Goal: Task Accomplishment & Management: Manage account settings

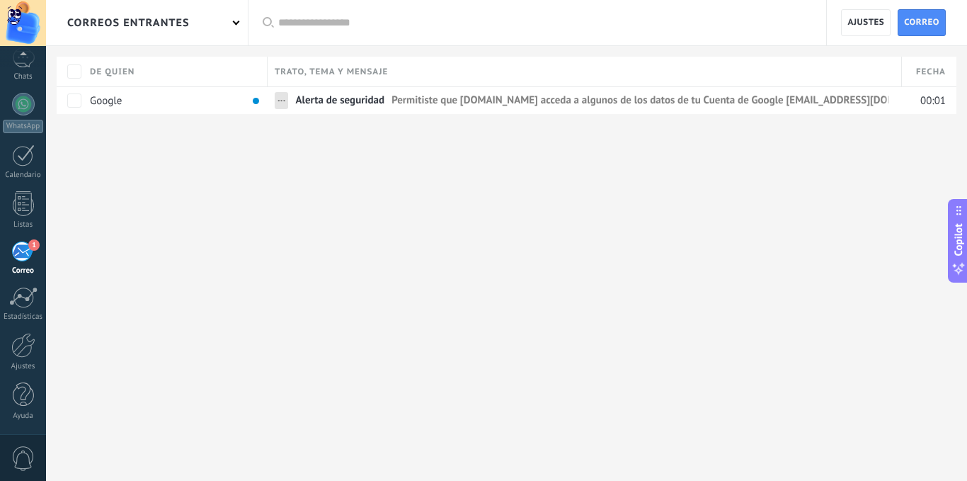
click at [775, 335] on div "correos entrantes Aplicar Todas correos No leído Leído Correos con automatizaci…" at bounding box center [506, 240] width 921 height 481
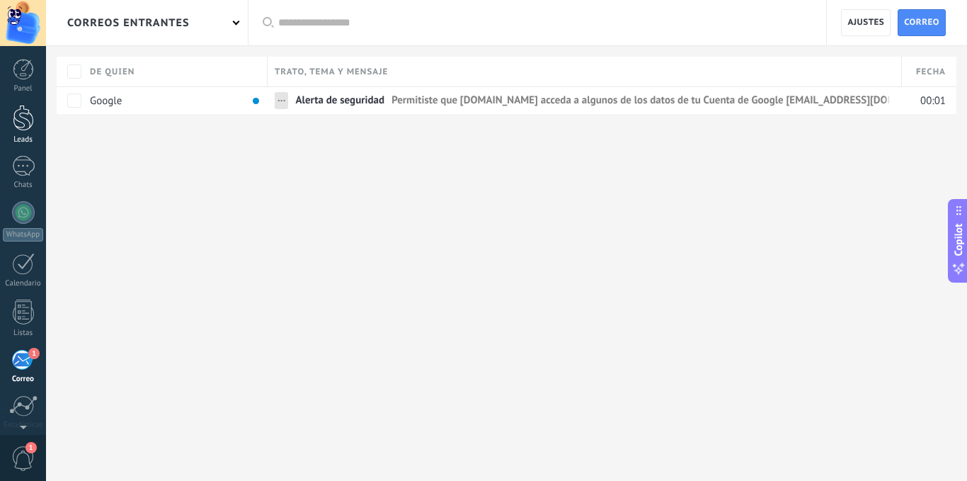
click at [22, 126] on div at bounding box center [23, 118] width 21 height 26
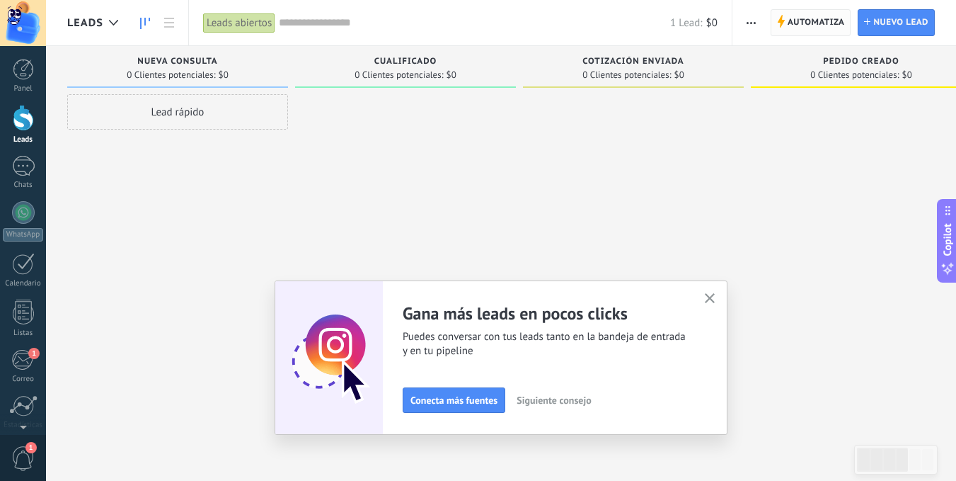
click at [812, 20] on span "Automatiza" at bounding box center [816, 22] width 57 height 25
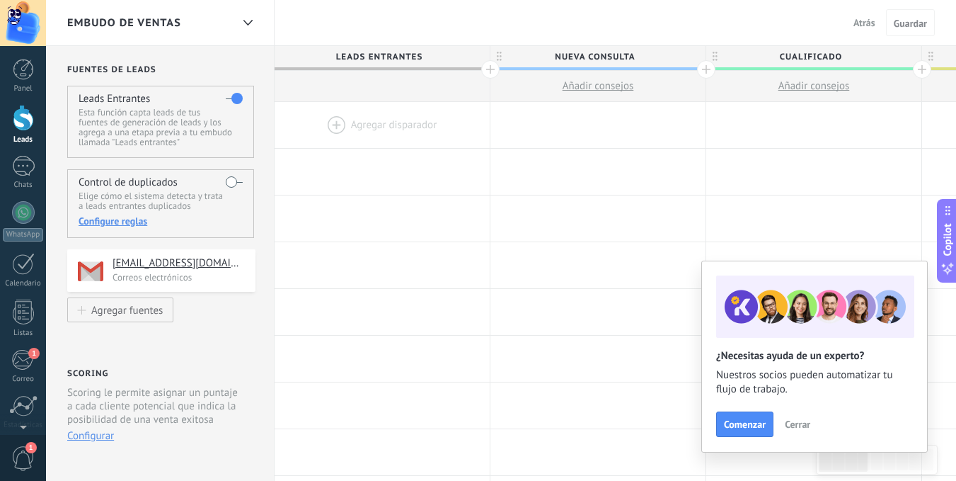
click at [791, 425] on span "Cerrar" at bounding box center [797, 424] width 25 height 10
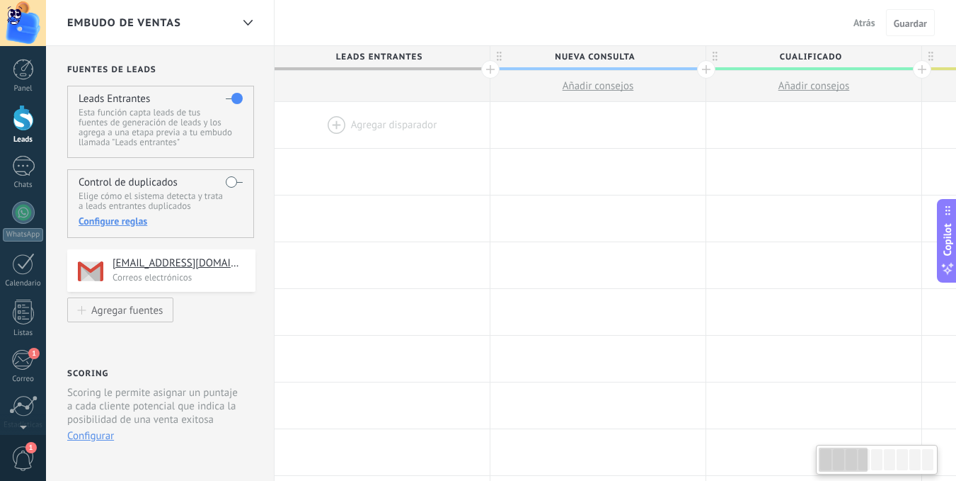
click at [915, 456] on div at bounding box center [877, 459] width 116 height 24
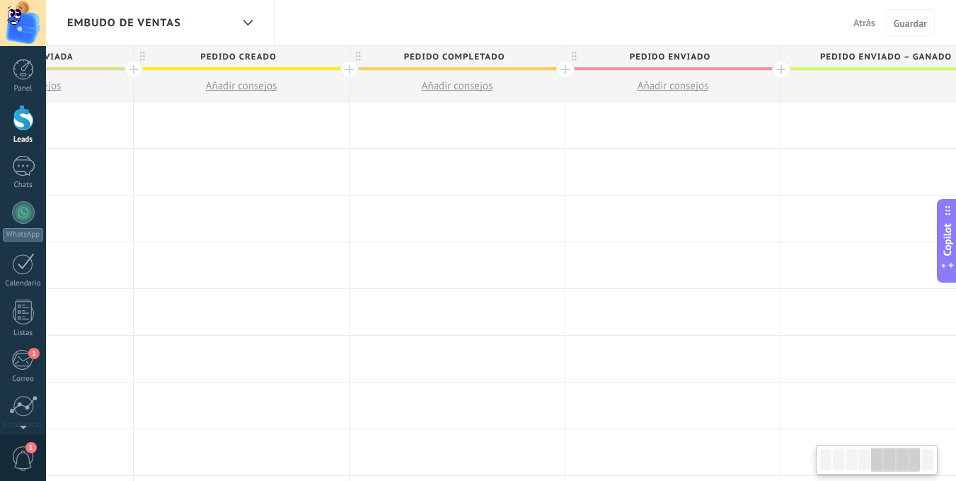
scroll to position [0, 1261]
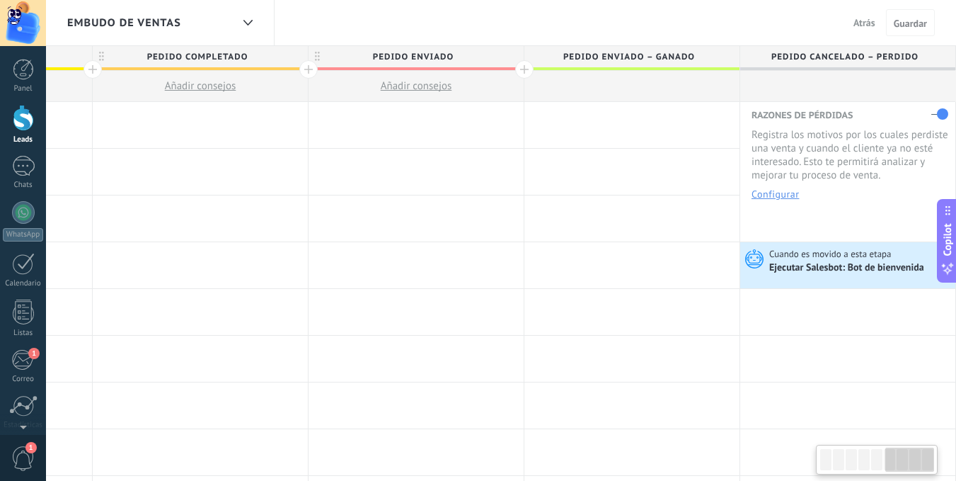
drag, startPoint x: 861, startPoint y: 457, endPoint x: 927, endPoint y: 455, distance: 66.6
click at [927, 455] on div at bounding box center [909, 459] width 49 height 24
click at [834, 269] on div "Ejecutar Salesbot: Bot de bienvenida" at bounding box center [847, 268] width 157 height 13
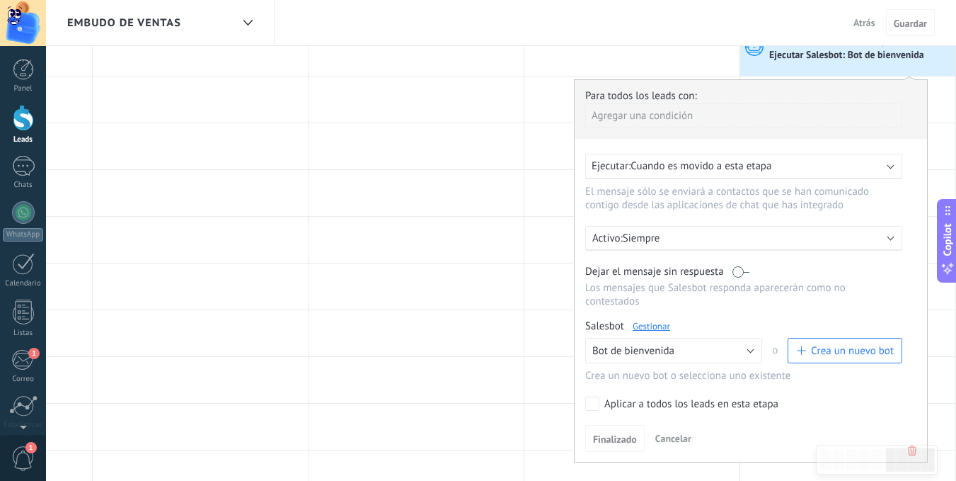
scroll to position [283, 0]
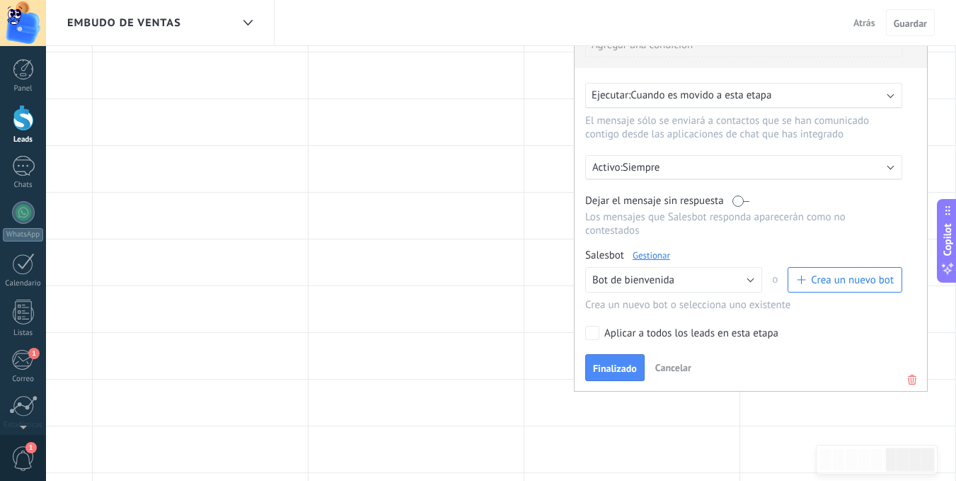
click at [865, 279] on span "Crea un nuevo bot" at bounding box center [852, 279] width 83 height 13
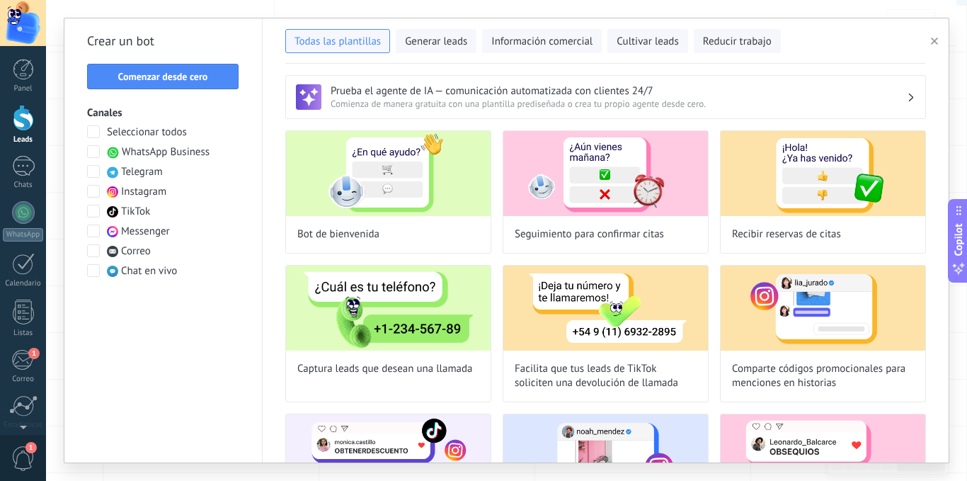
click at [933, 37] on span "button" at bounding box center [934, 41] width 7 height 10
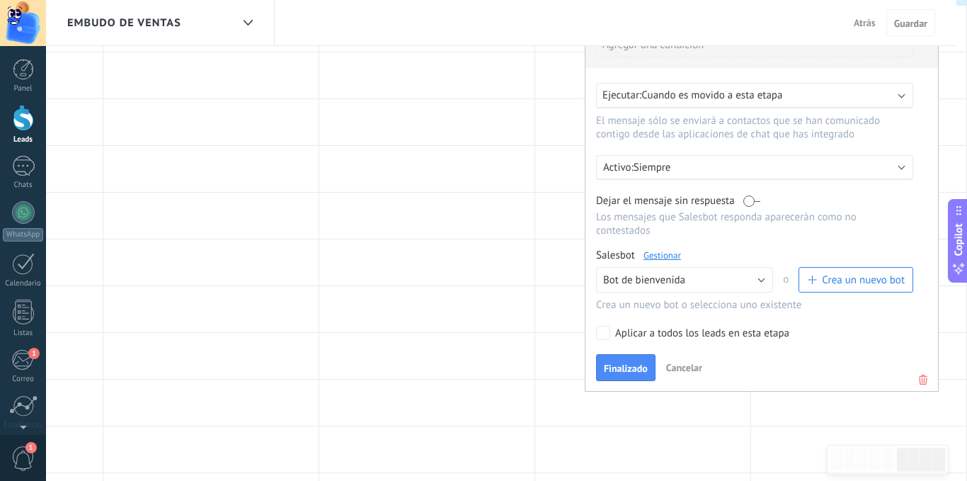
scroll to position [0, 1250]
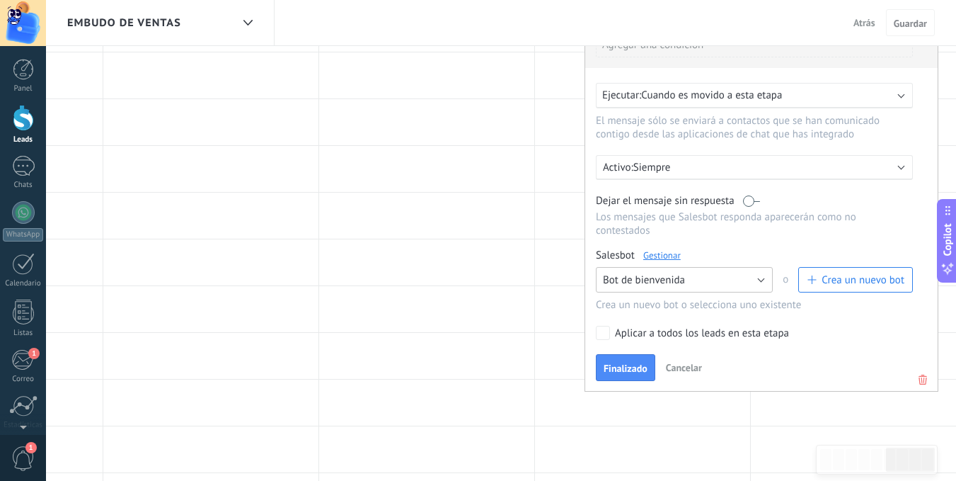
click at [750, 277] on button "Bot de bienvenida" at bounding box center [684, 279] width 177 height 25
click at [667, 298] on span "Bot de bienvenida" at bounding box center [677, 303] width 180 height 13
click at [830, 274] on span "Crea un nuevo bot" at bounding box center [863, 279] width 83 height 13
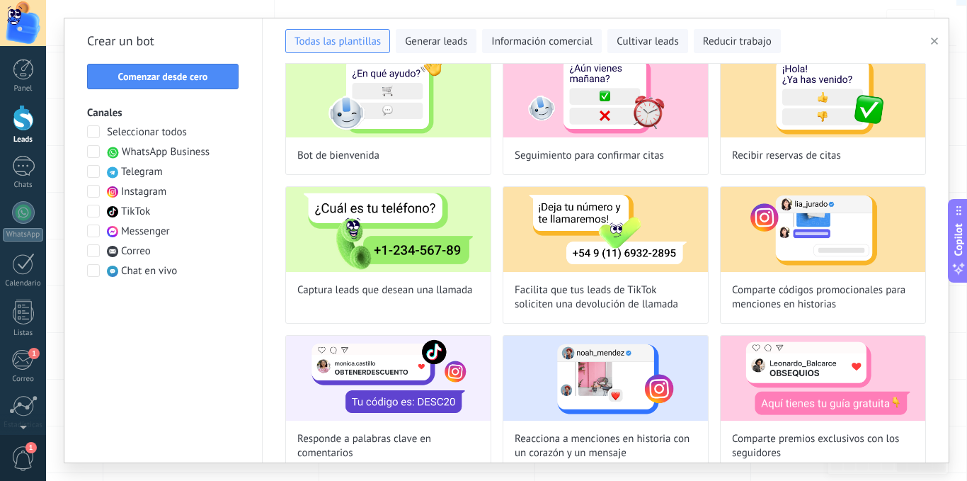
scroll to position [0, 0]
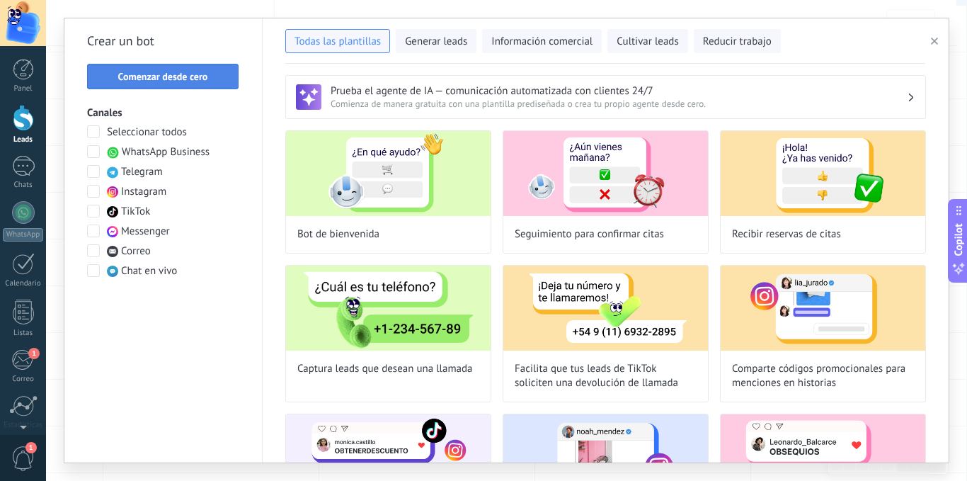
click at [210, 83] on button "Comenzar desde cero" at bounding box center [162, 76] width 151 height 25
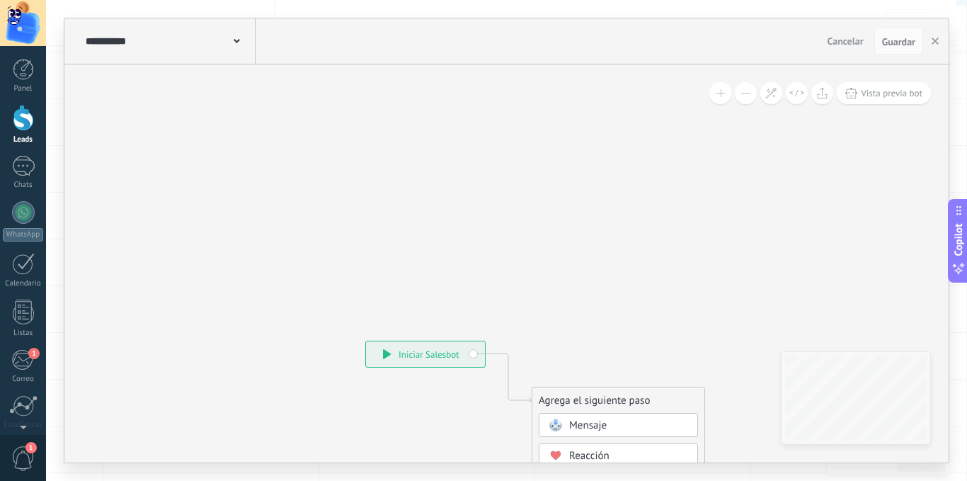
click at [243, 38] on div "**********" at bounding box center [168, 40] width 173 height 45
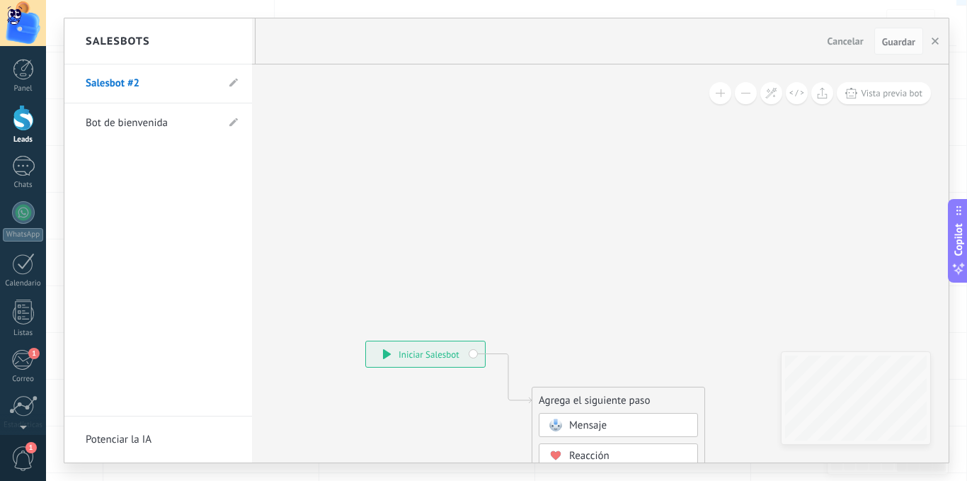
click at [156, 83] on link "Salesbot #2" at bounding box center [151, 84] width 131 height 40
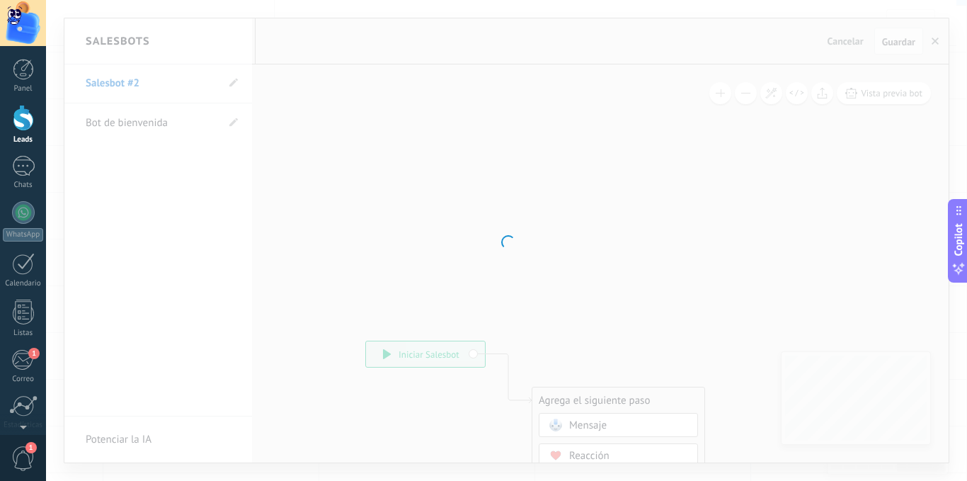
click at [235, 84] on div at bounding box center [506, 240] width 921 height 481
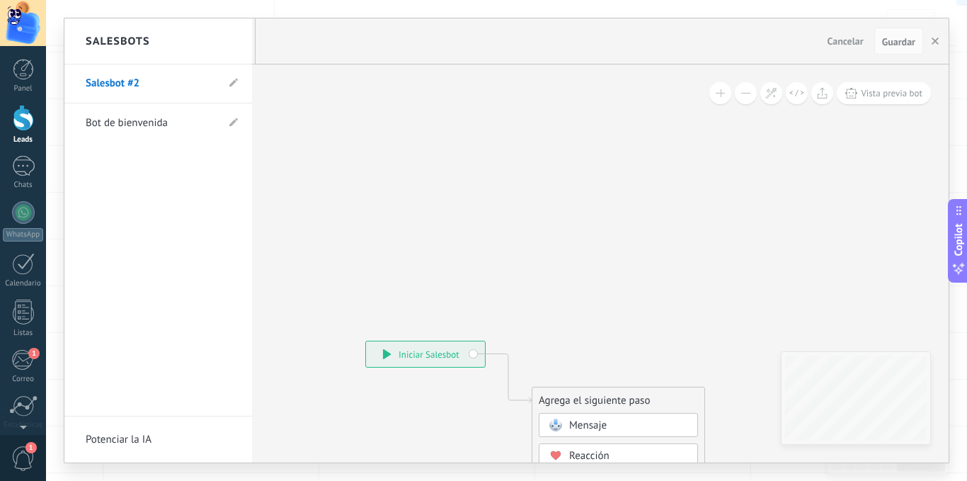
click at [235, 84] on icon at bounding box center [233, 83] width 8 height 8
click at [235, 81] on icon at bounding box center [233, 83] width 8 height 8
click at [146, 79] on link "Salesbot #2" at bounding box center [151, 84] width 131 height 40
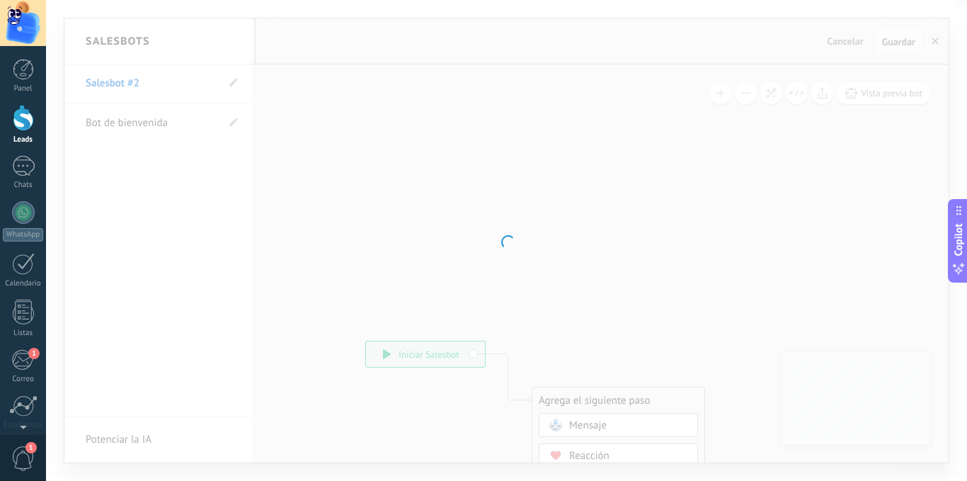
click at [127, 77] on div at bounding box center [506, 240] width 921 height 481
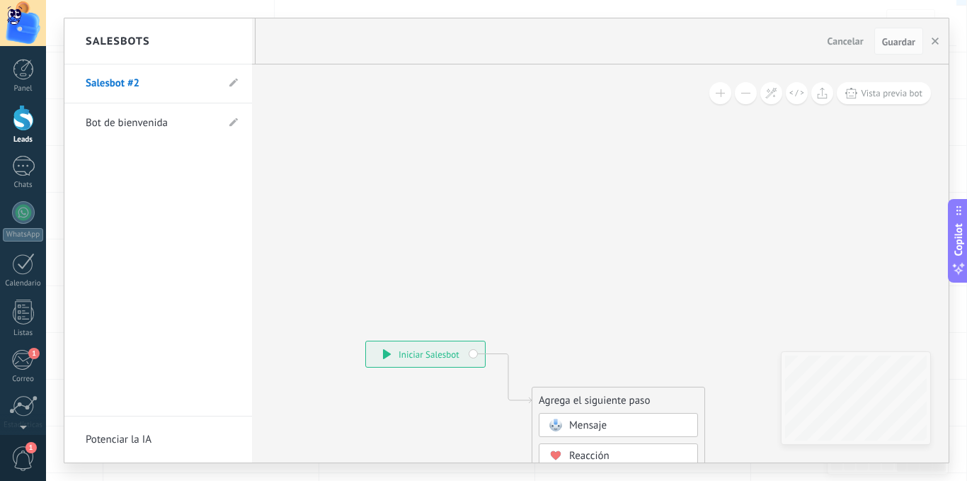
click at [126, 80] on link "Salesbot #2" at bounding box center [151, 84] width 131 height 40
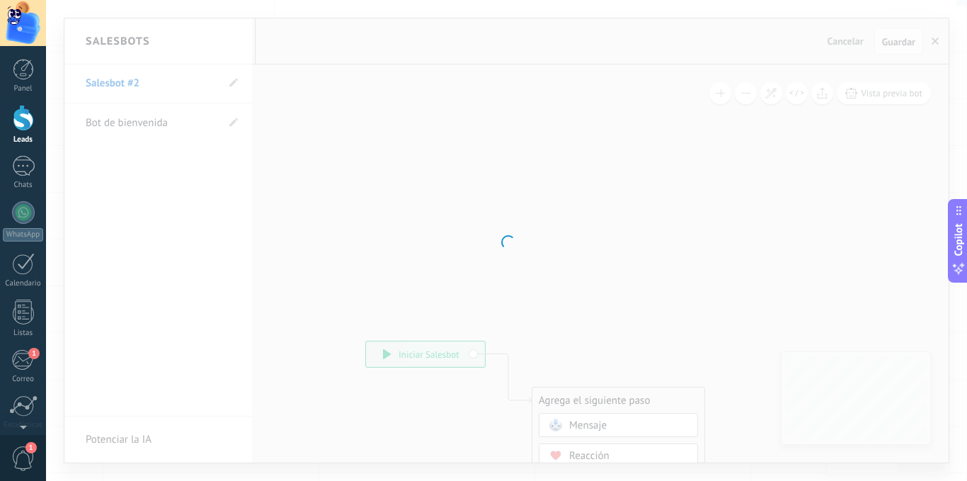
click at [126, 80] on div at bounding box center [506, 240] width 921 height 481
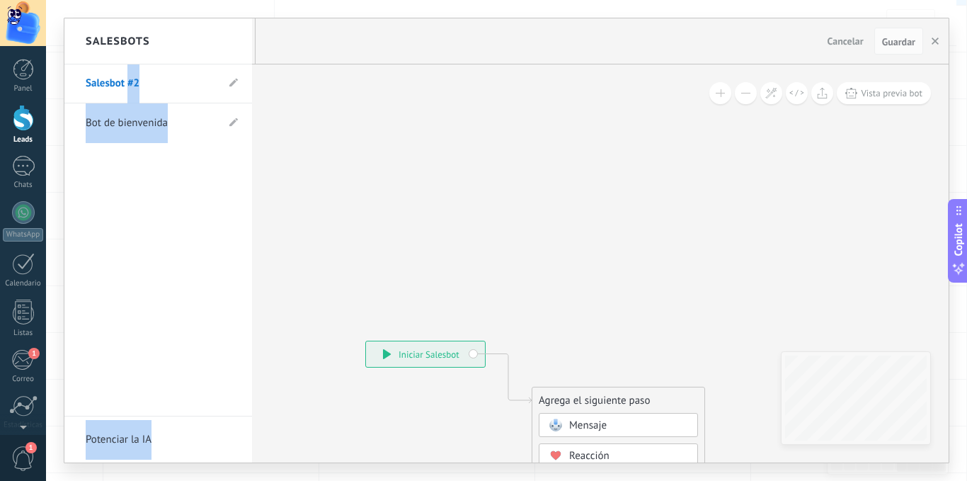
click at [139, 80] on link "Salesbot #2" at bounding box center [151, 84] width 131 height 40
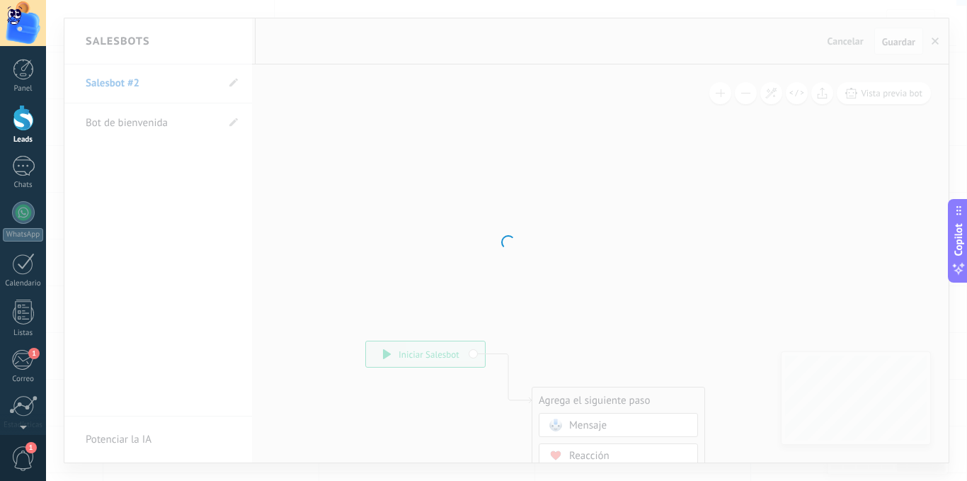
drag, startPoint x: 135, startPoint y: 79, endPoint x: 84, endPoint y: 78, distance: 51.0
click at [84, 78] on div at bounding box center [506, 240] width 921 height 481
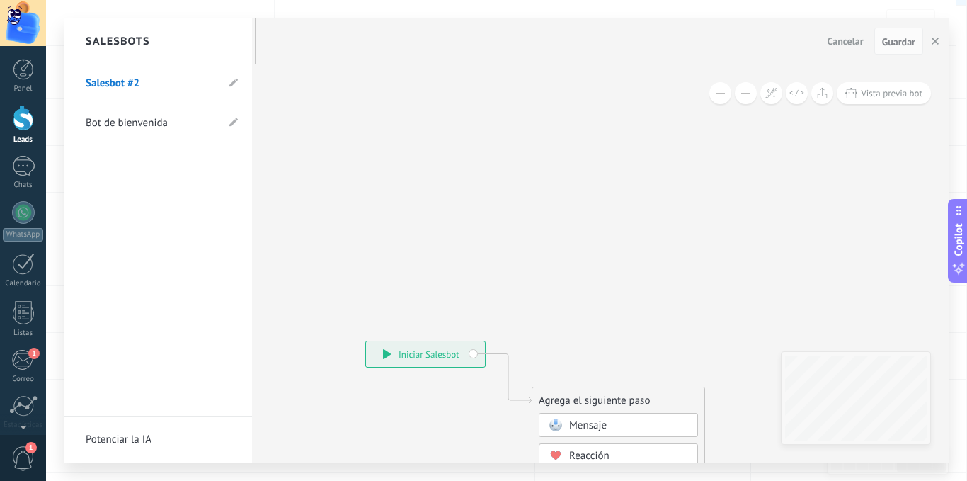
click at [95, 78] on link "Salesbot #2" at bounding box center [151, 84] width 131 height 40
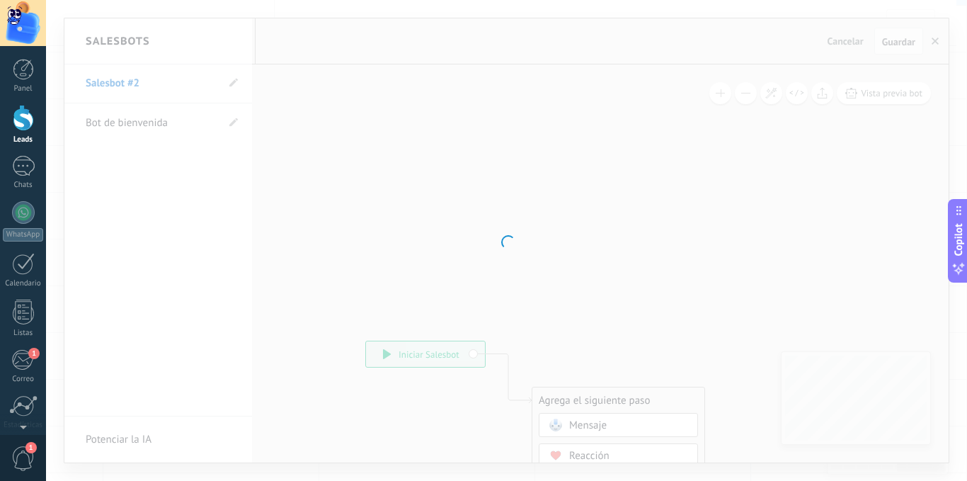
click at [12, 33] on div at bounding box center [23, 23] width 46 height 46
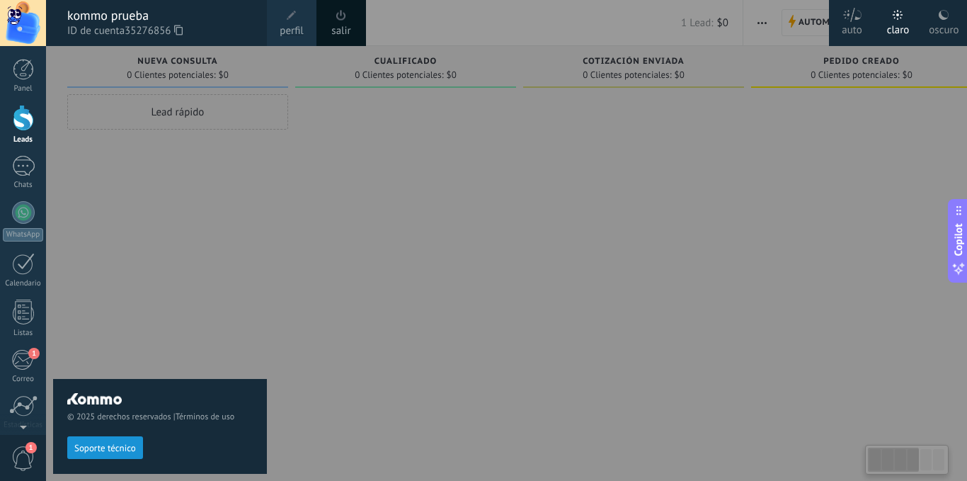
click at [25, 25] on div at bounding box center [23, 23] width 46 height 46
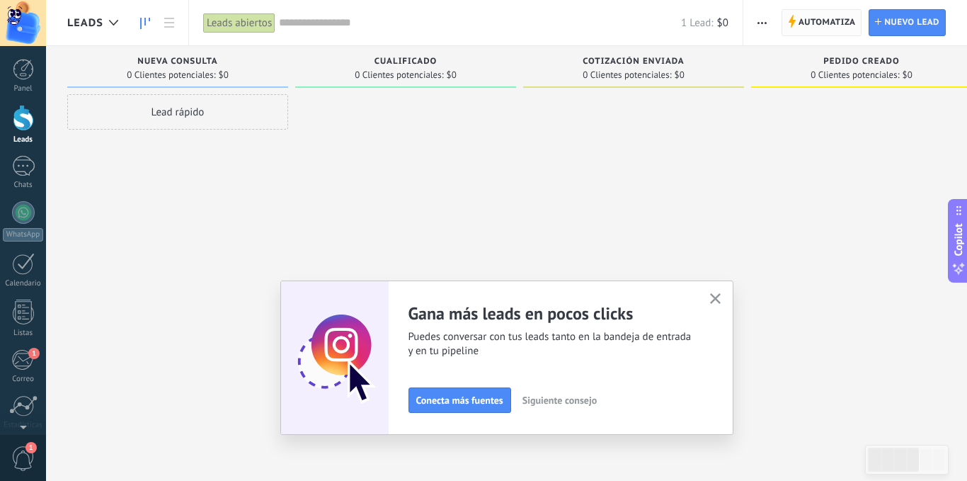
click at [819, 21] on span "Automatiza" at bounding box center [826, 22] width 57 height 25
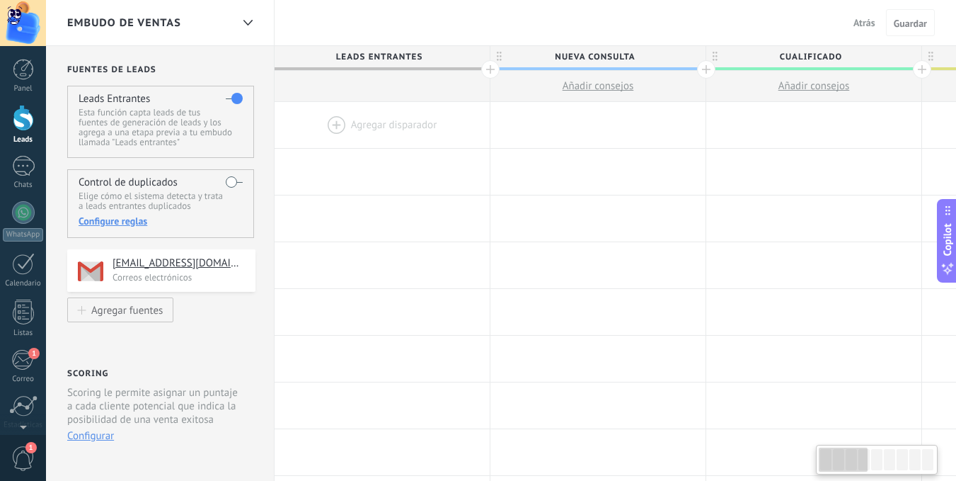
drag, startPoint x: 889, startPoint y: 453, endPoint x: 920, endPoint y: 459, distance: 31.8
click at [921, 459] on div at bounding box center [877, 459] width 116 height 24
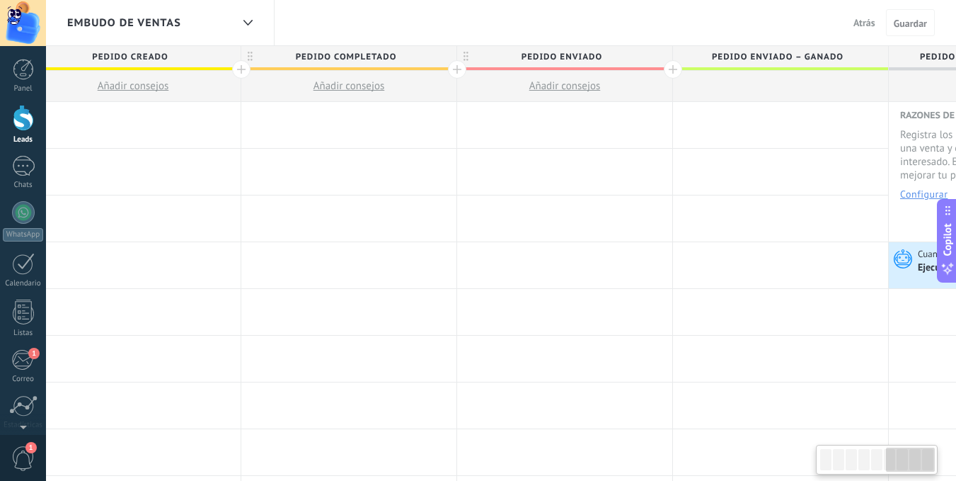
scroll to position [0, 1261]
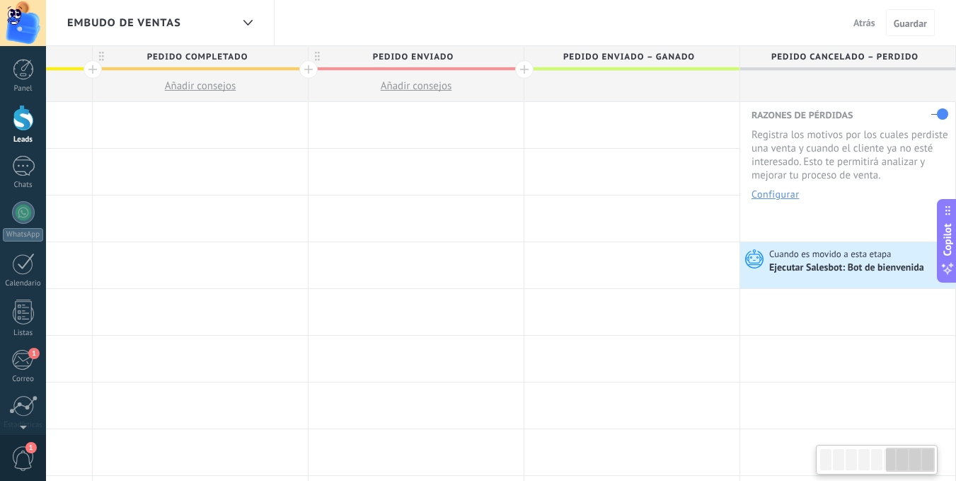
drag, startPoint x: 856, startPoint y: 461, endPoint x: 926, endPoint y: 454, distance: 70.5
click at [926, 454] on div at bounding box center [910, 459] width 49 height 24
click at [823, 265] on div "Ejecutar Salesbot: Bot de bienvenida" at bounding box center [847, 268] width 157 height 13
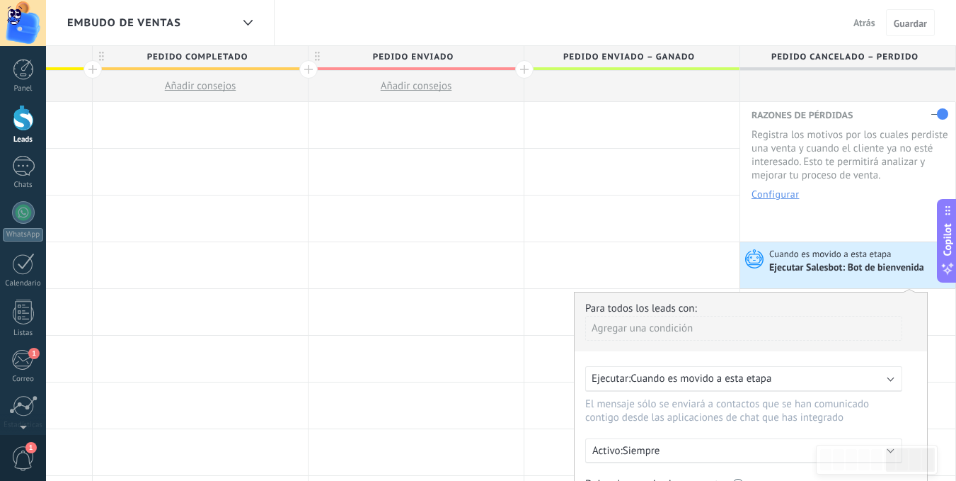
scroll to position [283, 0]
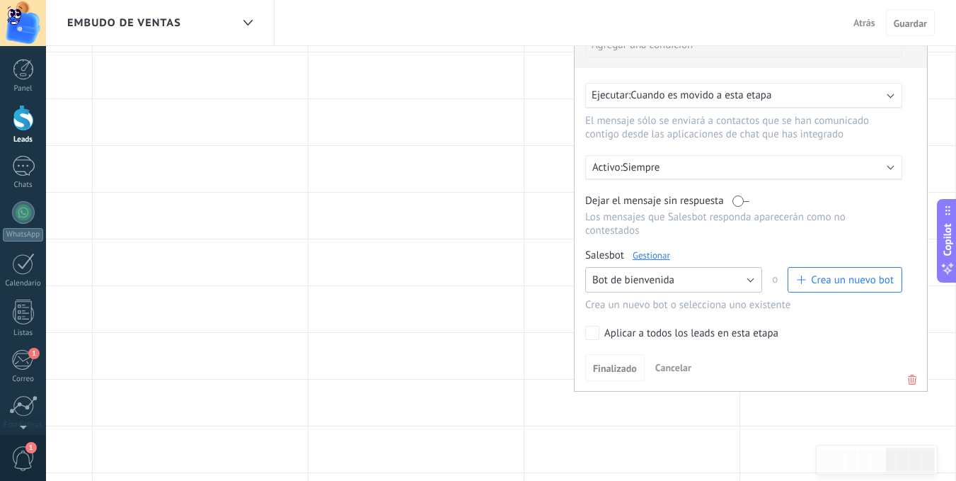
click at [751, 278] on button "Bot de bienvenida" at bounding box center [673, 279] width 177 height 25
click at [751, 278] on span "Ningún bot seleccionado" at bounding box center [667, 279] width 180 height 13
click at [812, 275] on span "Crea un nuevo bot" at bounding box center [852, 279] width 83 height 13
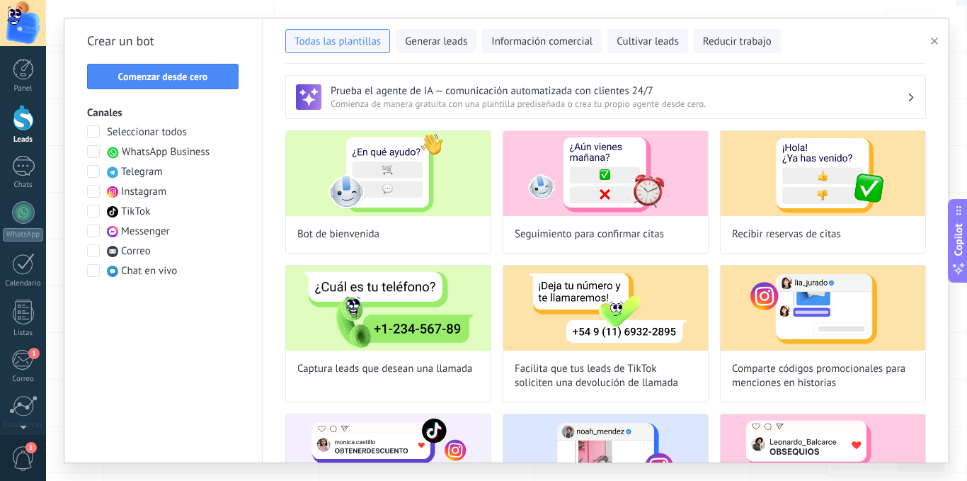
click at [930, 41] on button "button" at bounding box center [936, 41] width 23 height 17
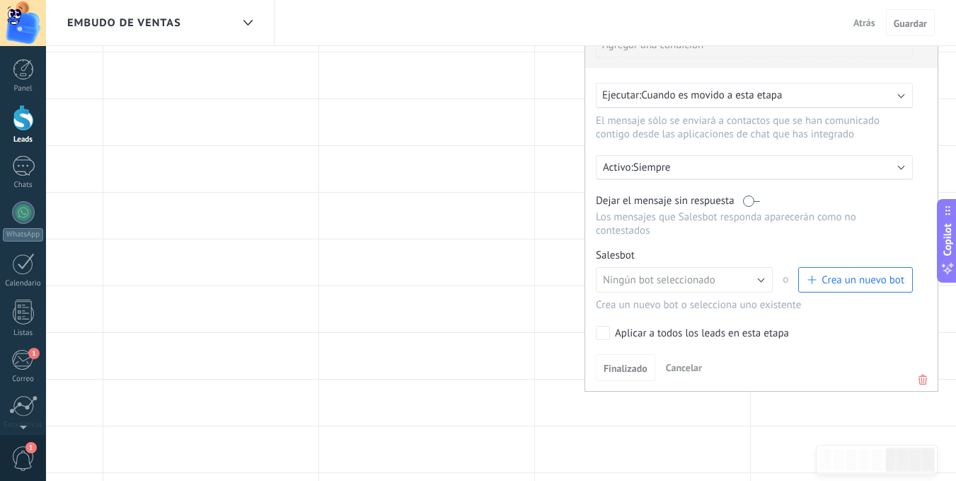
scroll to position [71, 0]
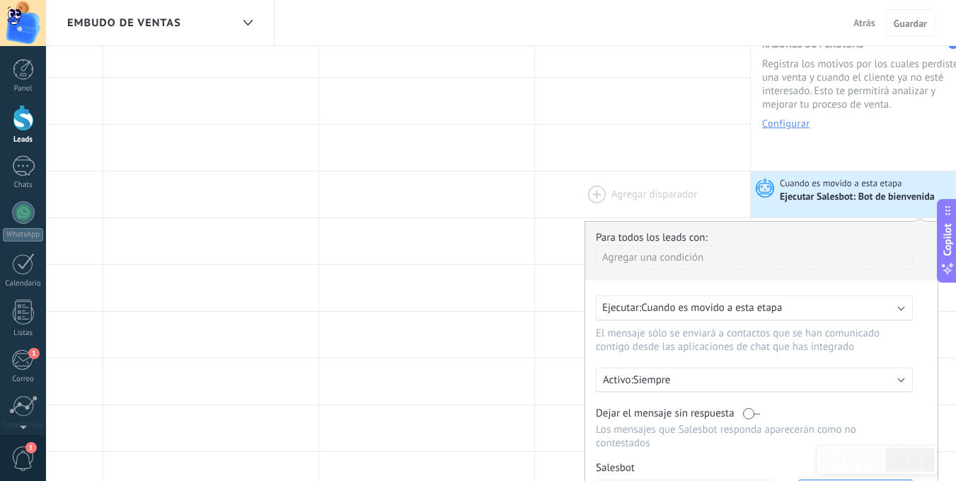
drag, startPoint x: 767, startPoint y: 233, endPoint x: 600, endPoint y: 199, distance: 170.4
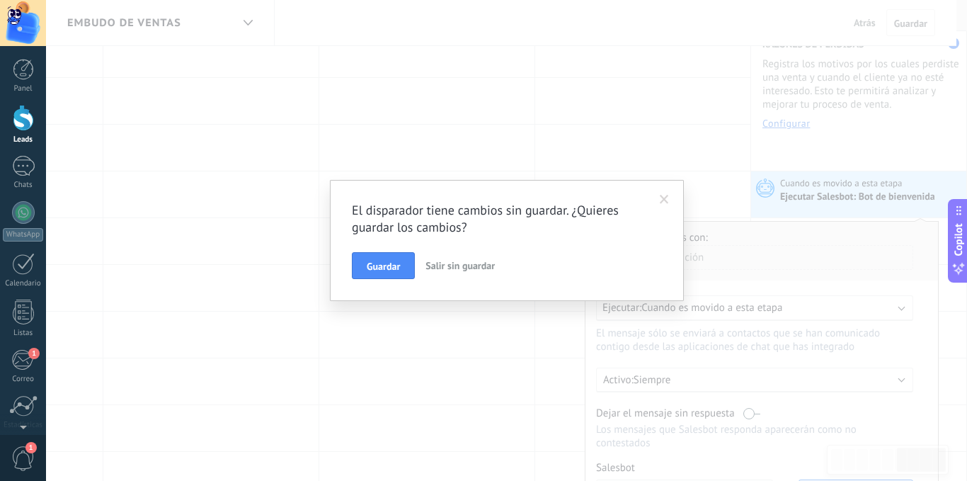
click at [449, 263] on span "Salir sin guardar" at bounding box center [459, 265] width 69 height 13
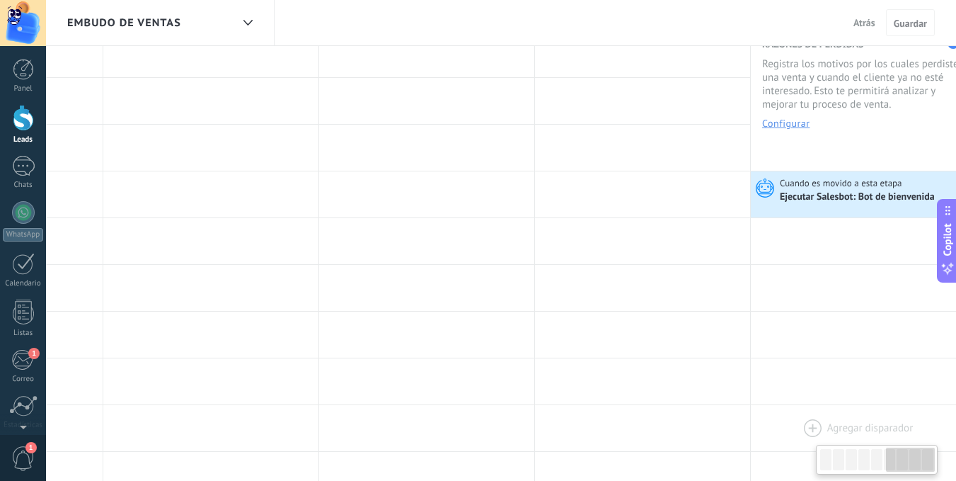
drag, startPoint x: 903, startPoint y: 464, endPoint x: 952, endPoint y: 448, distance: 51.3
click at [952, 410] on body ".abccls-1,.abccls-2{fill-rule:evenodd}.abccls-2{fill:#fff} .abfcls-1{fill:none}…" at bounding box center [478, 169] width 956 height 481
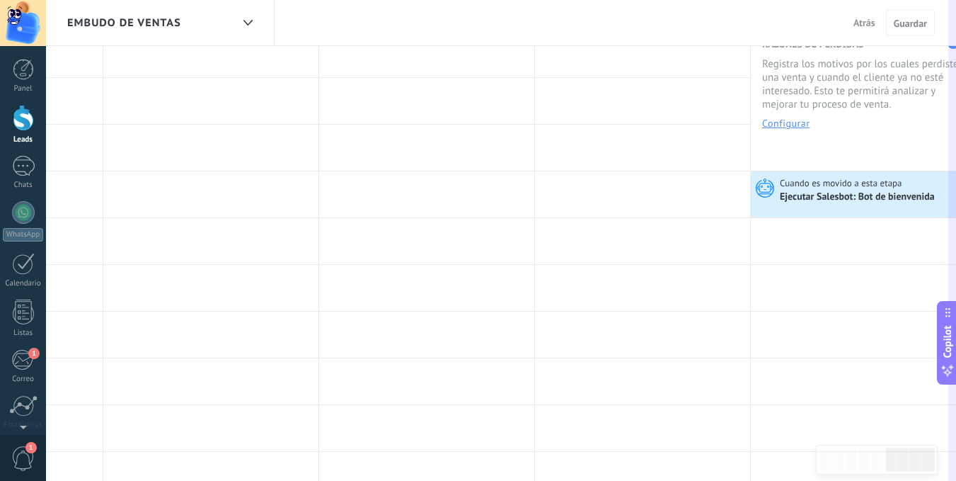
drag, startPoint x: 944, startPoint y: 219, endPoint x: 946, endPoint y: 316, distance: 97.0
click at [945, 320] on div "Copilot" at bounding box center [948, 341] width 15 height 71
click at [951, 194] on icon at bounding box center [953, 195] width 7 height 9
click at [868, 192] on div "Ejecutar Salesbot: Bot de bienvenida" at bounding box center [858, 197] width 157 height 13
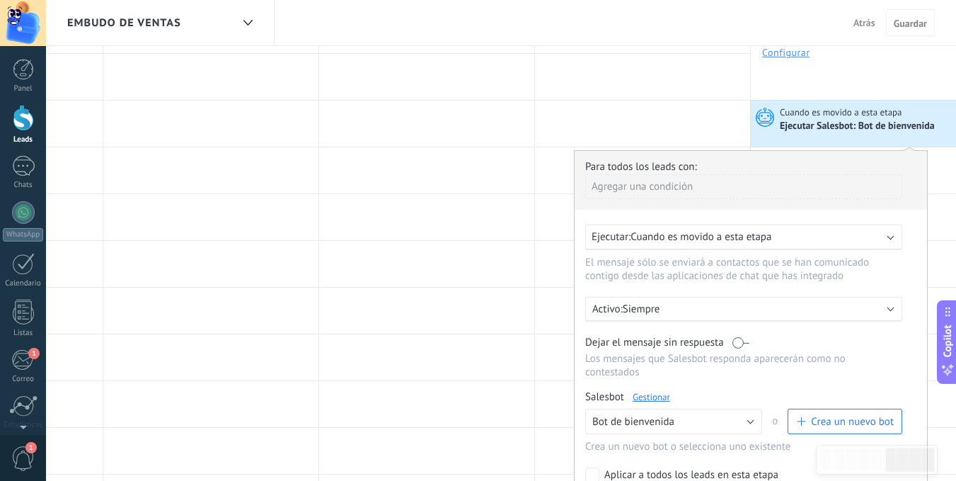
scroll to position [283, 0]
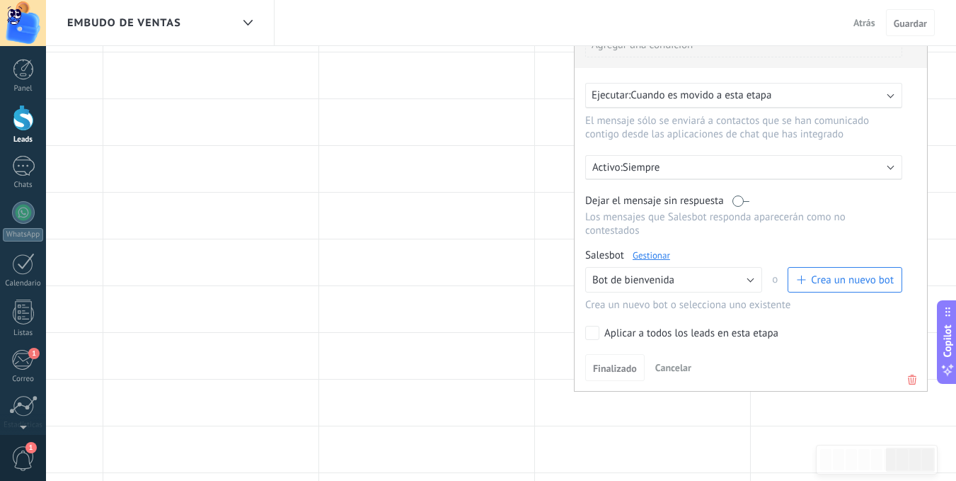
click at [645, 251] on link "Gestionar" at bounding box center [652, 255] width 38 height 12
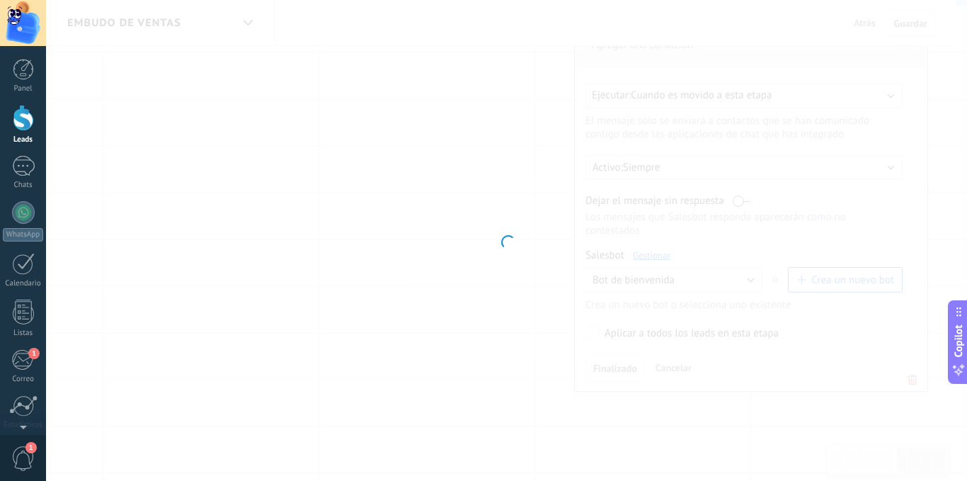
type input "**********"
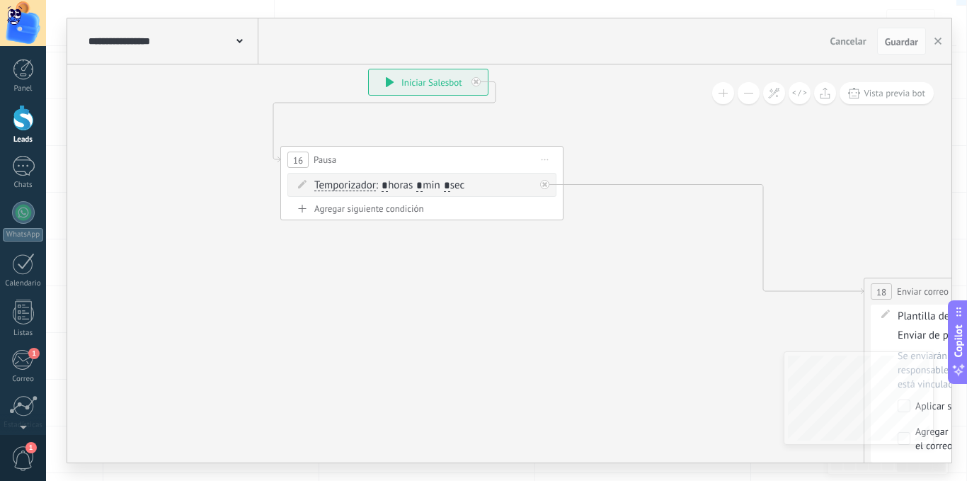
drag, startPoint x: 723, startPoint y: 218, endPoint x: 473, endPoint y: 159, distance: 257.3
click at [473, 159] on div "16 Pausa ***** Iniciar vista previa aquí Cambiar nombre Duplicar [GEOGRAPHIC_DA…" at bounding box center [422, 159] width 282 height 26
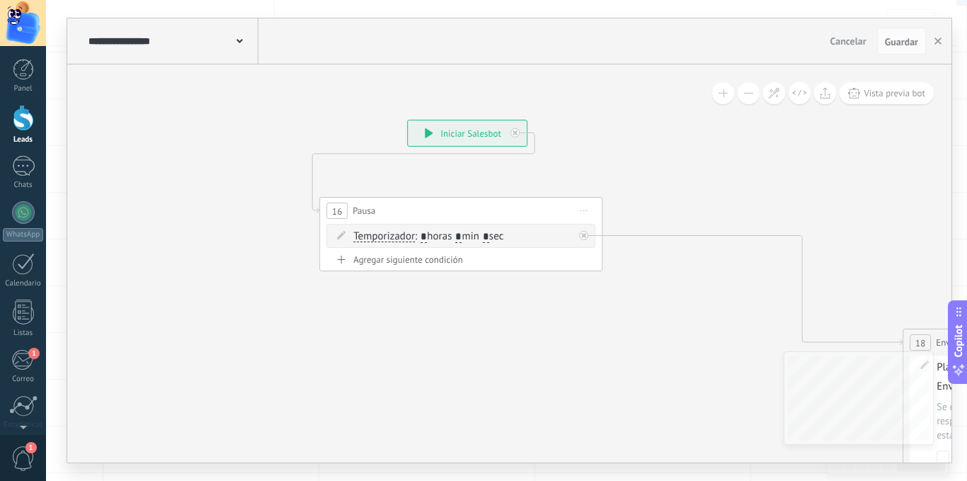
drag, startPoint x: 494, startPoint y: 272, endPoint x: 296, endPoint y: 294, distance: 199.4
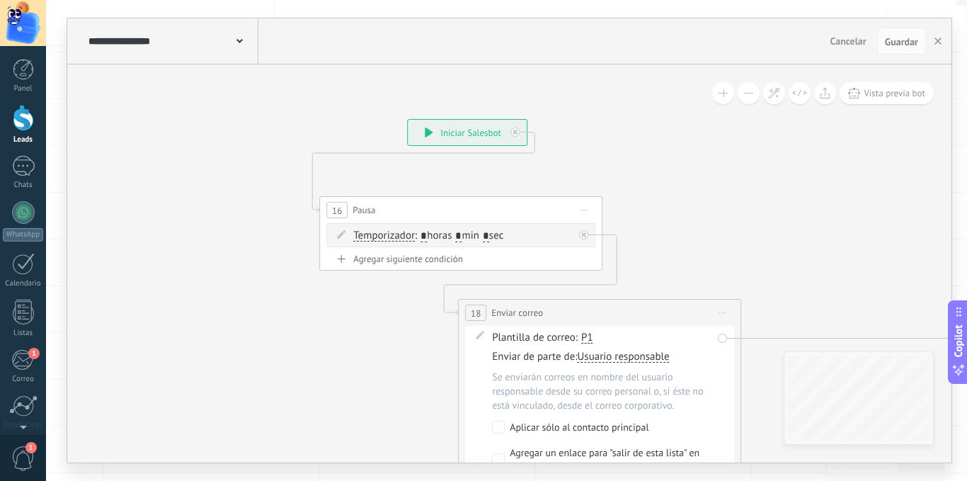
drag, startPoint x: 935, startPoint y: 331, endPoint x: 490, endPoint y: 302, distance: 445.4
click at [490, 302] on div "**********" at bounding box center [600, 312] width 282 height 26
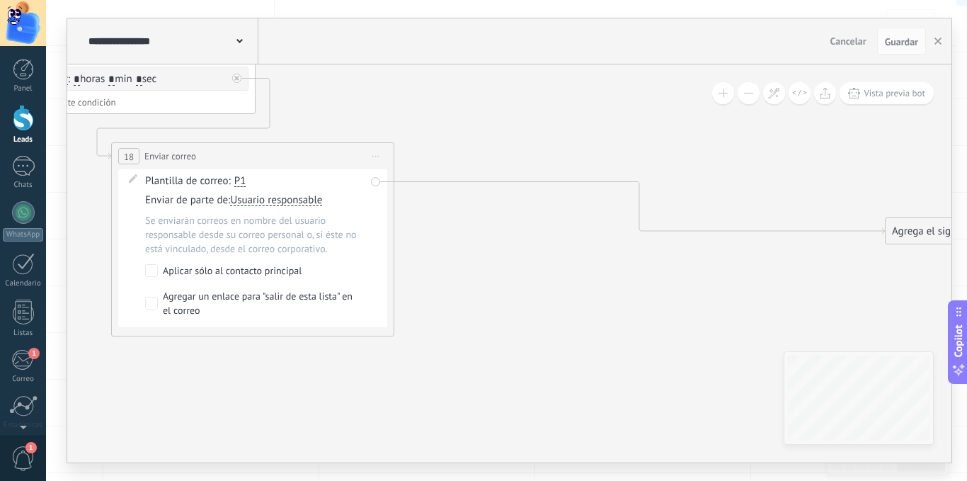
click at [617, 391] on icon at bounding box center [766, 316] width 2294 height 1414
click at [901, 43] on span "Guardar" at bounding box center [901, 42] width 33 height 10
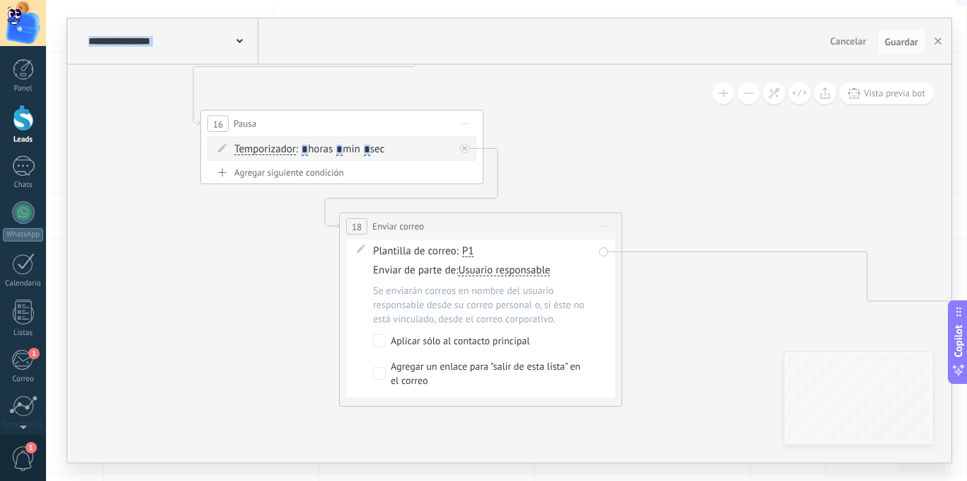
drag, startPoint x: 401, startPoint y: 274, endPoint x: 629, endPoint y: 344, distance: 239.1
click at [352, 146] on span ": * horas * min * sec" at bounding box center [340, 148] width 88 height 13
click at [343, 145] on input "*" at bounding box center [339, 149] width 6 height 11
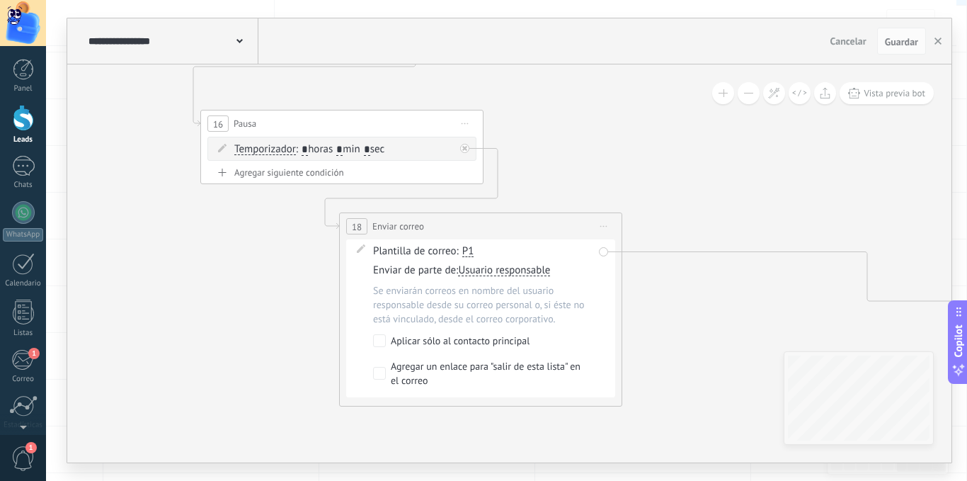
click at [352, 146] on span ": * horas * min * sec" at bounding box center [340, 148] width 88 height 13
click at [343, 144] on input "*" at bounding box center [339, 149] width 6 height 11
type input "*"
click at [886, 41] on span "Guardar" at bounding box center [901, 42] width 33 height 10
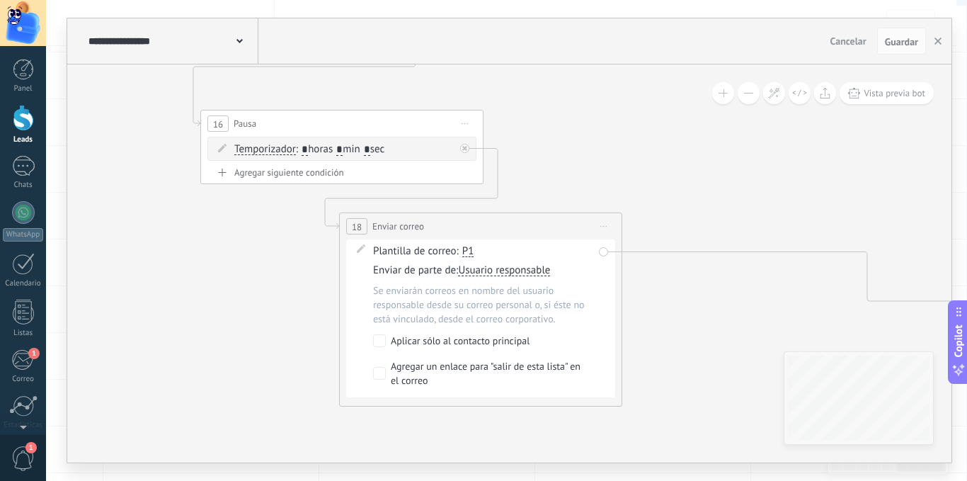
click at [198, 33] on div "**********" at bounding box center [171, 40] width 173 height 45
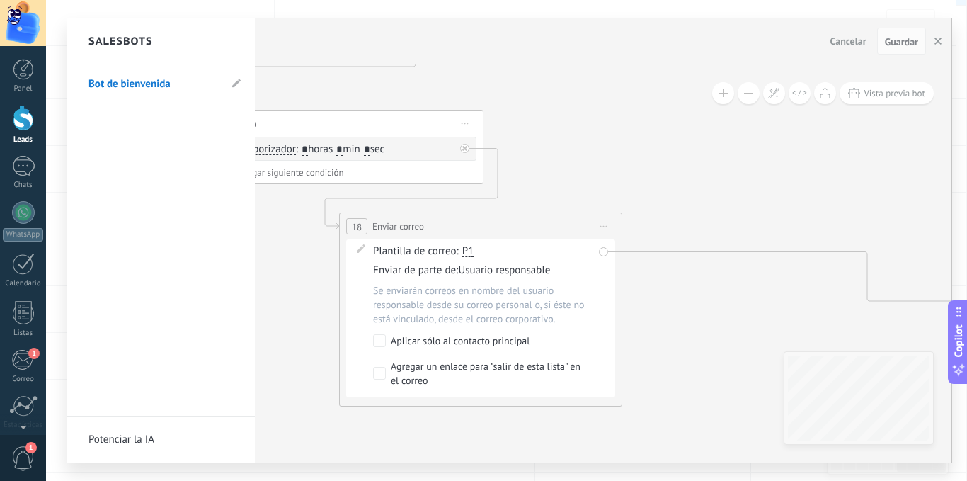
click at [198, 33] on div "Salesbots" at bounding box center [161, 41] width 188 height 46
click at [159, 42] on div "Salesbots" at bounding box center [161, 41] width 188 height 46
click at [236, 81] on icon at bounding box center [236, 83] width 8 height 8
drag, startPoint x: 171, startPoint y: 79, endPoint x: 79, endPoint y: 78, distance: 92.0
click at [79, 78] on li "**********" at bounding box center [161, 83] width 188 height 39
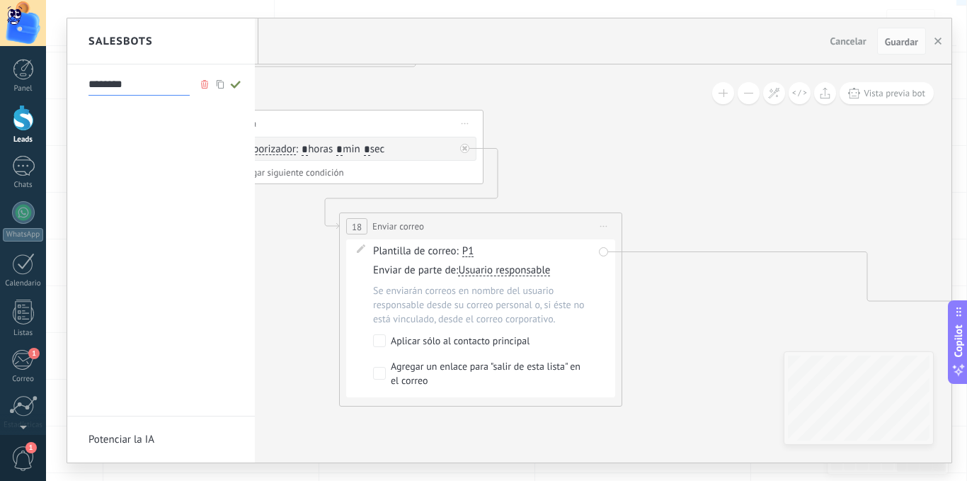
type input "********"
click at [239, 84] on icon at bounding box center [236, 84] width 16 height 8
type input "********"
click at [899, 38] on div at bounding box center [509, 240] width 884 height 444
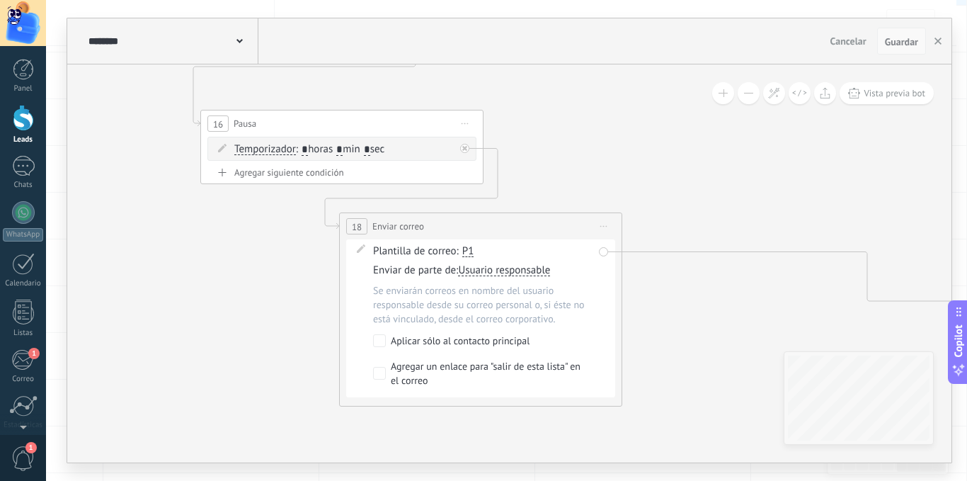
click at [898, 39] on span "Guardar" at bounding box center [901, 42] width 33 height 10
click at [937, 40] on icon "button" at bounding box center [937, 41] width 7 height 7
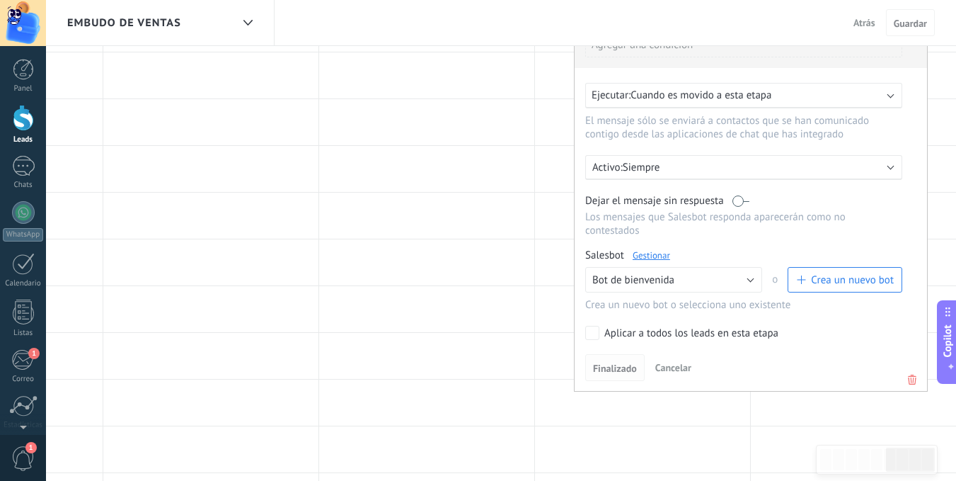
click at [612, 365] on span "Finalizado" at bounding box center [615, 368] width 44 height 10
click at [602, 367] on span "Finalizado" at bounding box center [615, 368] width 44 height 10
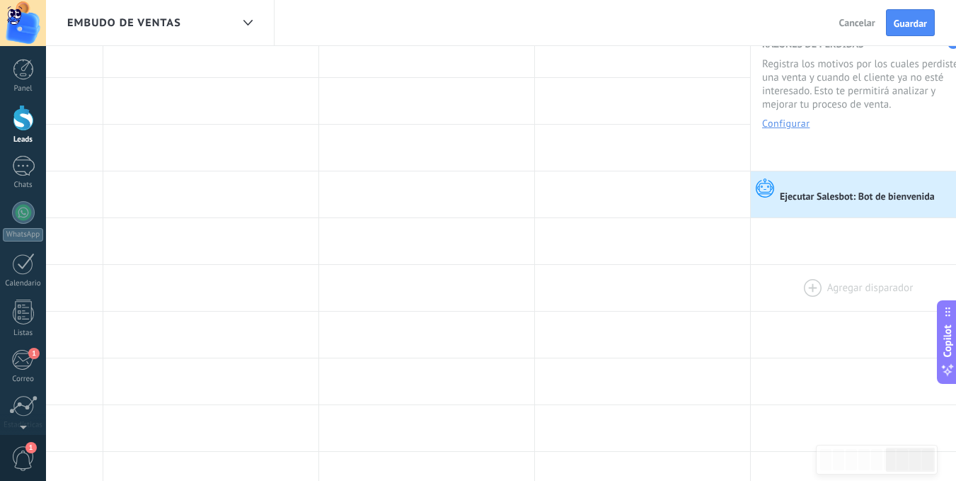
scroll to position [0, 0]
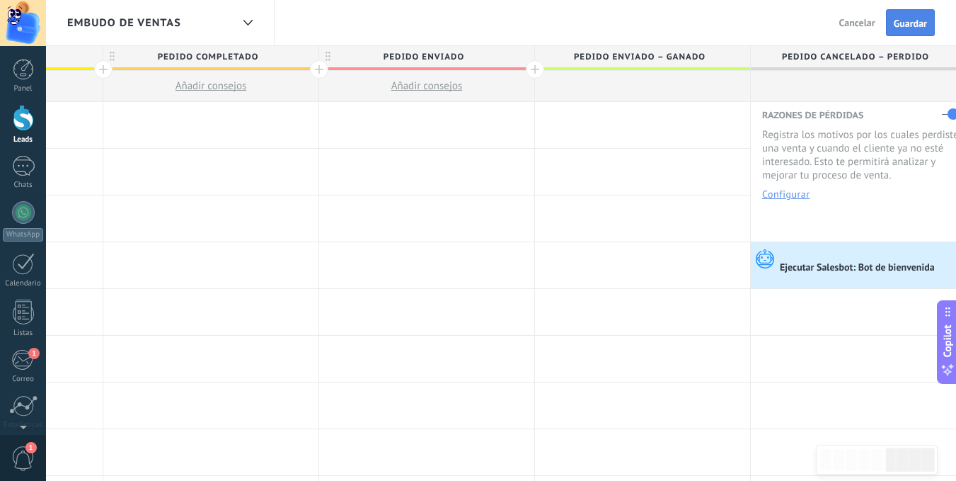
click at [901, 20] on span "Guardar" at bounding box center [910, 23] width 33 height 10
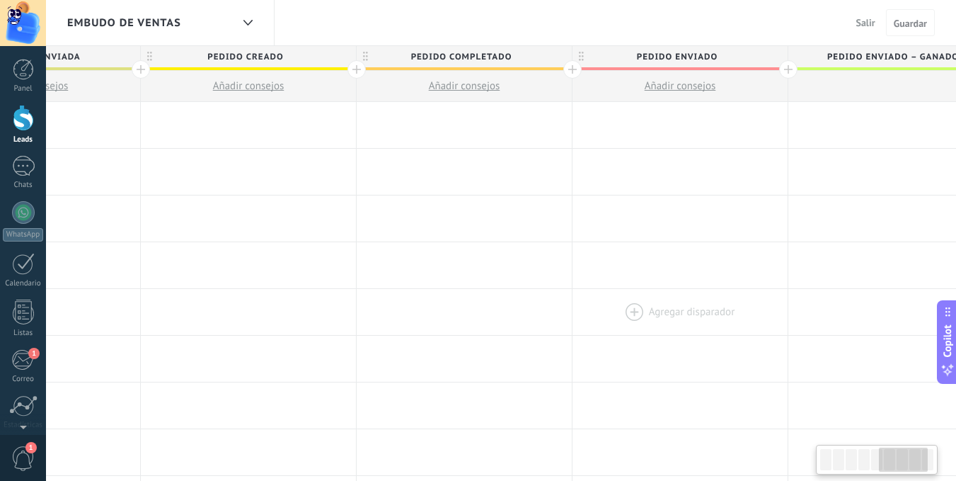
scroll to position [0, 1261]
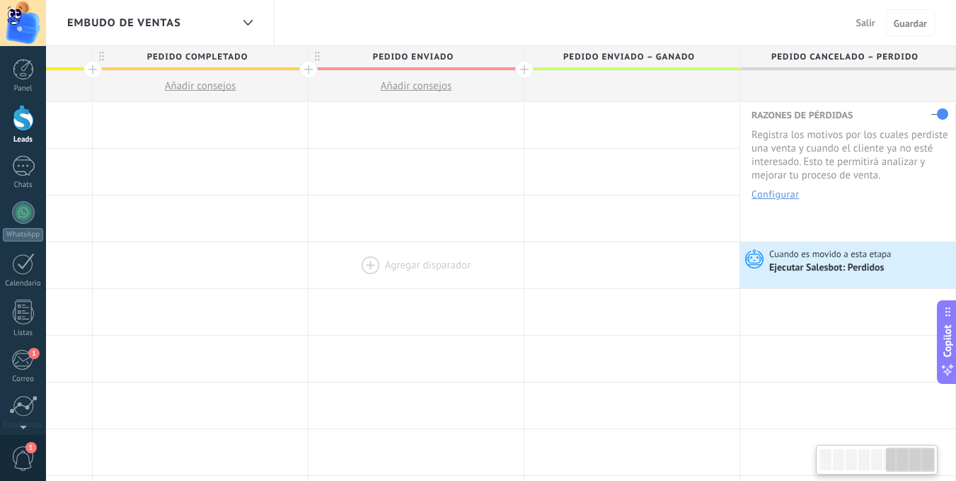
drag, startPoint x: 391, startPoint y: 347, endPoint x: 412, endPoint y: 287, distance: 63.8
click at [896, 23] on span "Guardar" at bounding box center [910, 23] width 33 height 10
click at [868, 23] on span "Salir" at bounding box center [865, 22] width 19 height 13
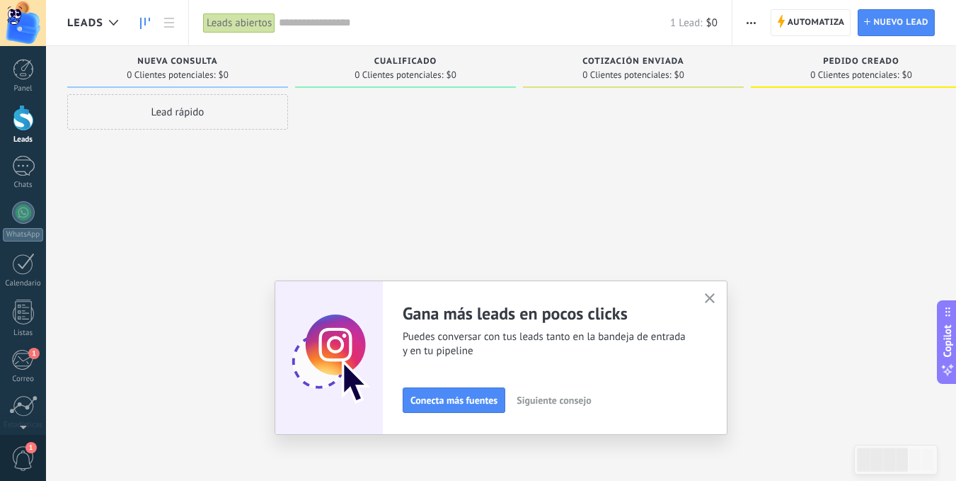
click at [713, 294] on icon "button" at bounding box center [710, 298] width 11 height 11
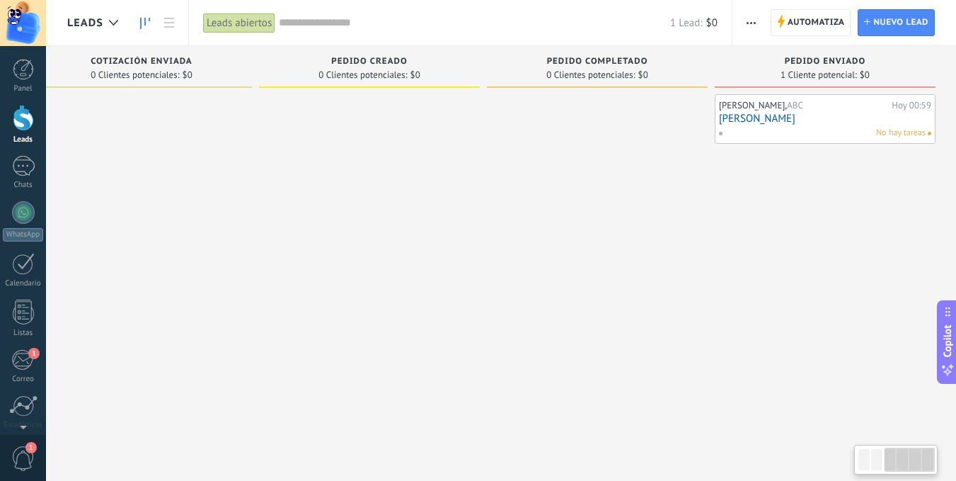
scroll to position [0, 493]
drag, startPoint x: 761, startPoint y: 292, endPoint x: 239, endPoint y: 252, distance: 523.1
click at [239, 252] on div "Leads Entrantes Solicitudes: 0 0 0 0 0 0 0 0 0 Nueva consulta 0 Clientes potenc…" at bounding box center [265, 218] width 1381 height 344
drag, startPoint x: 676, startPoint y: 253, endPoint x: 390, endPoint y: 241, distance: 286.2
click at [390, 241] on div "Leads Entrantes Solicitudes: 0 0 0 0 0 0 0 0 0 Nueva consulta 0 Clientes potenc…" at bounding box center [265, 218] width 1381 height 344
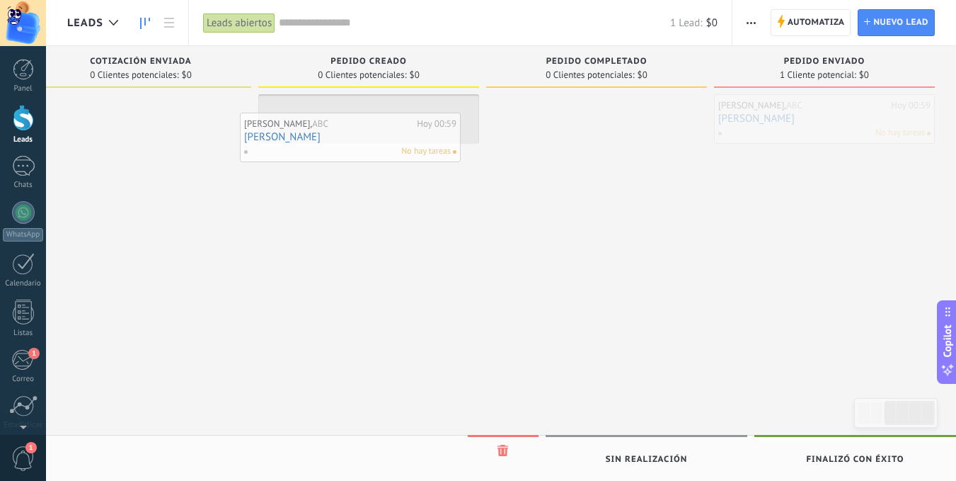
drag, startPoint x: 762, startPoint y: 110, endPoint x: 288, endPoint y: 129, distance: 474.5
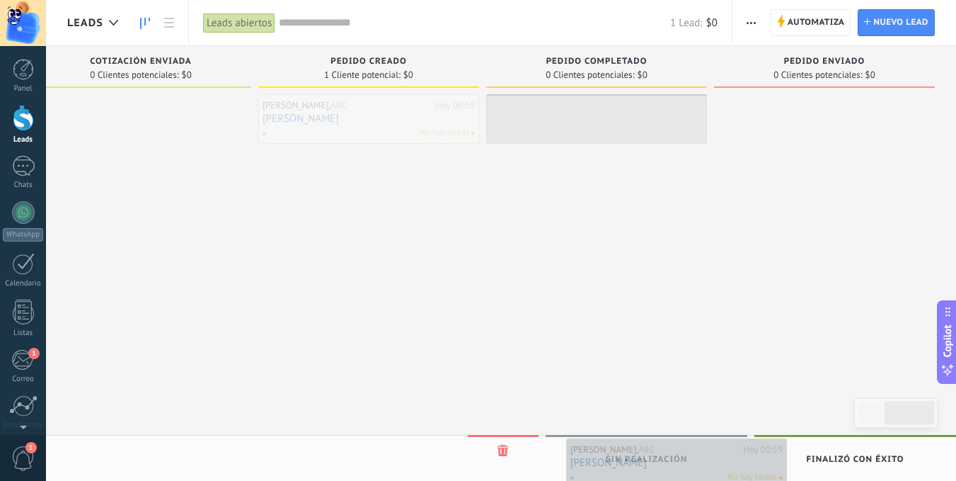
drag, startPoint x: 332, startPoint y: 122, endPoint x: 640, endPoint y: 466, distance: 461.6
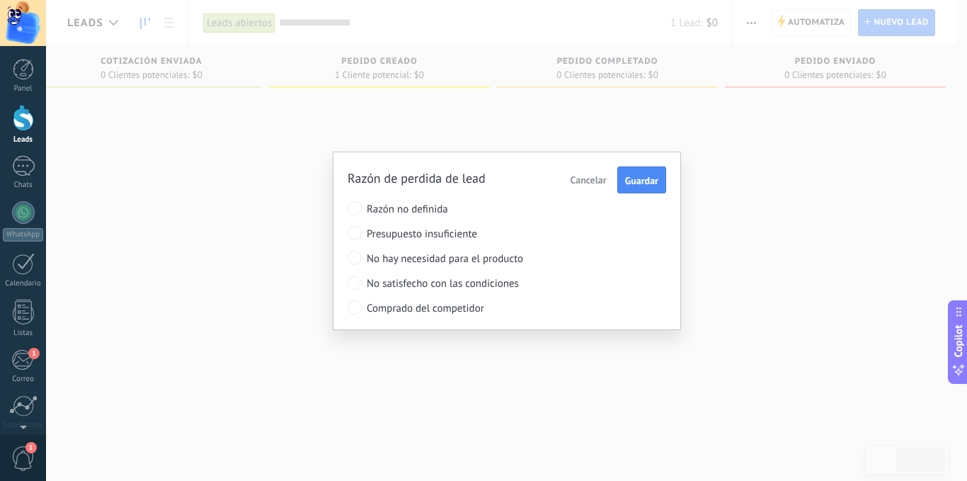
click at [440, 207] on span "Razón no definida" at bounding box center [481, 208] width 229 height 13
click at [633, 180] on span "Guardar" at bounding box center [641, 181] width 33 height 10
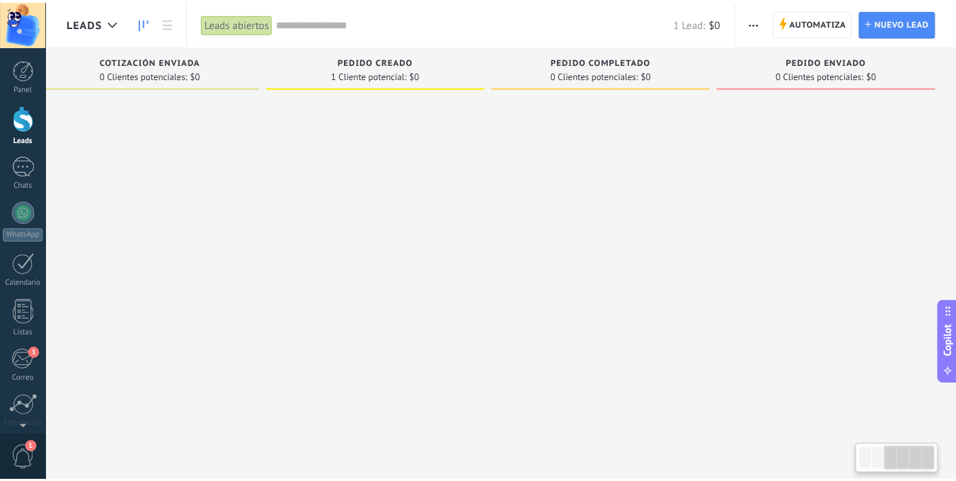
scroll to position [0, 482]
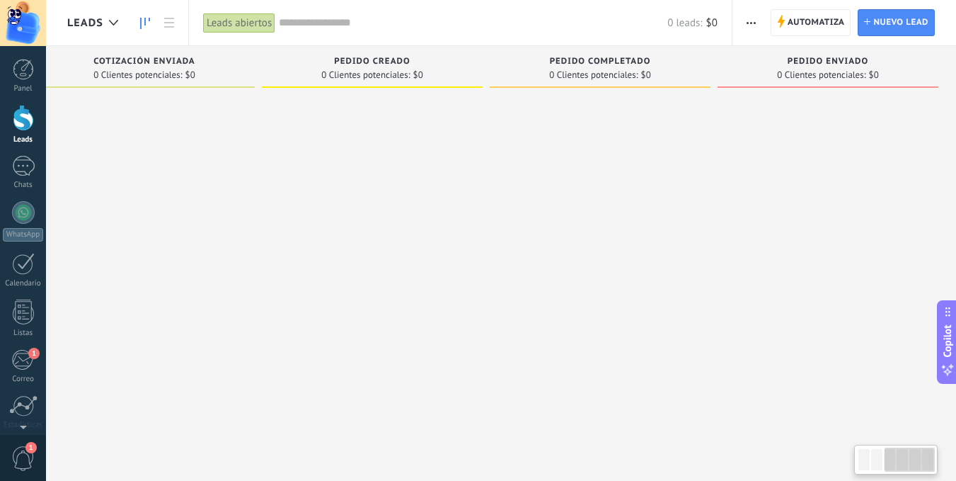
scroll to position [0, 493]
drag, startPoint x: 689, startPoint y: 262, endPoint x: 89, endPoint y: 229, distance: 600.3
click at [84, 233] on div at bounding box center [140, 242] width 221 height 296
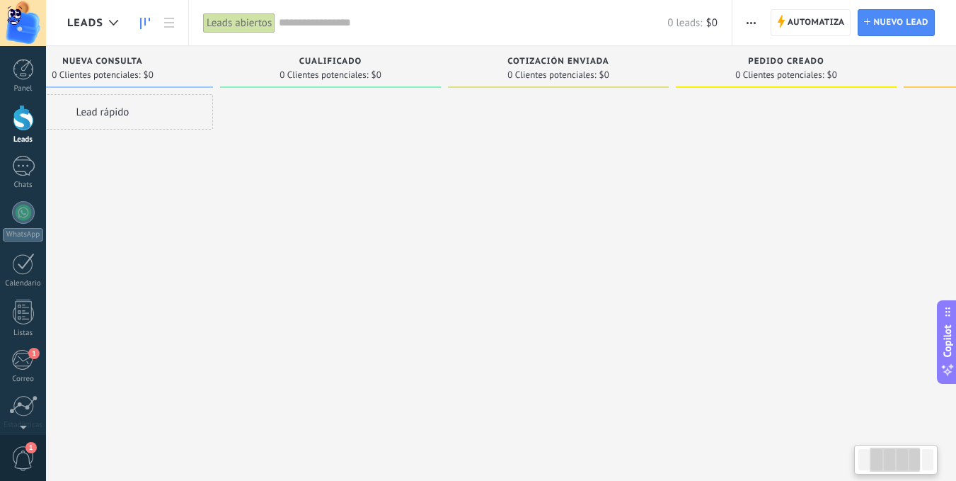
scroll to position [0, 27]
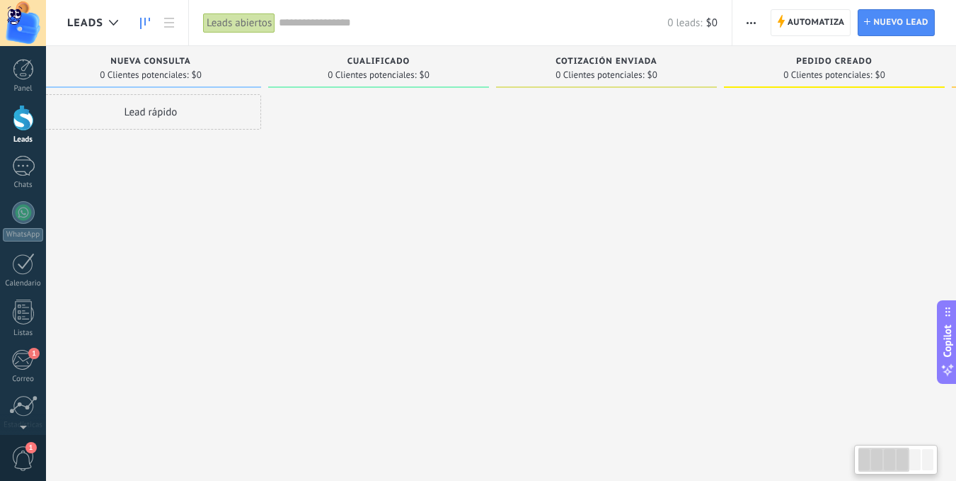
drag, startPoint x: 699, startPoint y: 248, endPoint x: 847, endPoint y: 235, distance: 148.5
click at [847, 235] on div "Leads Entrantes Solicitudes: 0 0 0 0 0 0 0 0 0 Nueva consulta 0 Clientes potenc…" at bounding box center [730, 218] width 1381 height 344
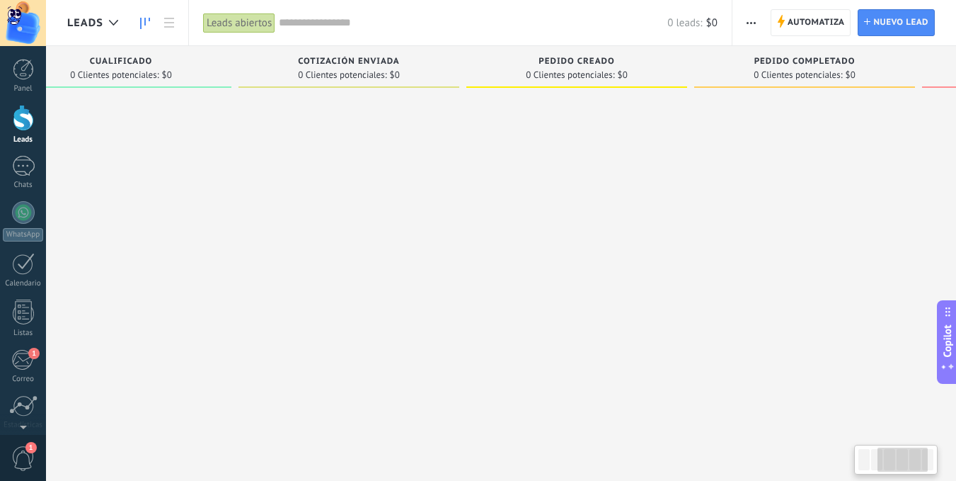
scroll to position [0, 493]
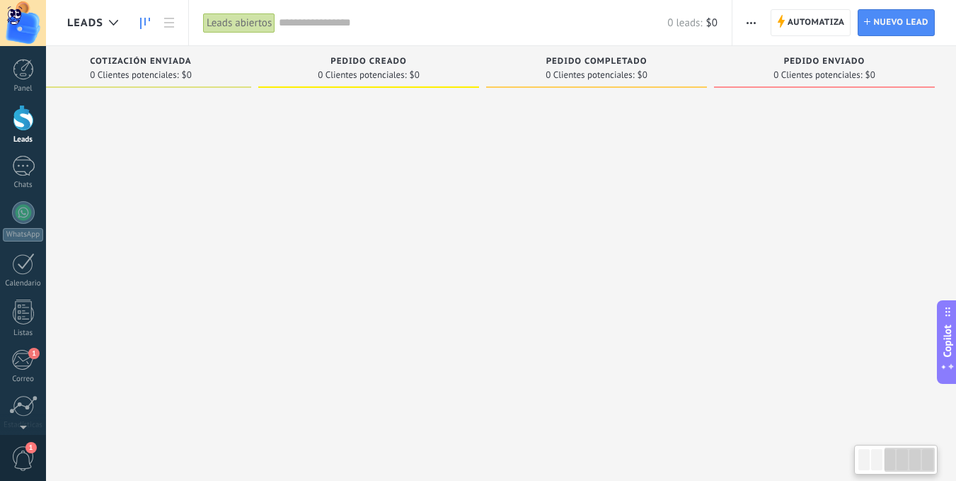
drag, startPoint x: 814, startPoint y: 277, endPoint x: 151, endPoint y: 288, distance: 663.2
click at [151, 288] on div "Leads Entrantes Solicitudes: 0 0 0 0 0 0 0 0 0 Nueva consulta 0 Clientes potenc…" at bounding box center [265, 218] width 1381 height 344
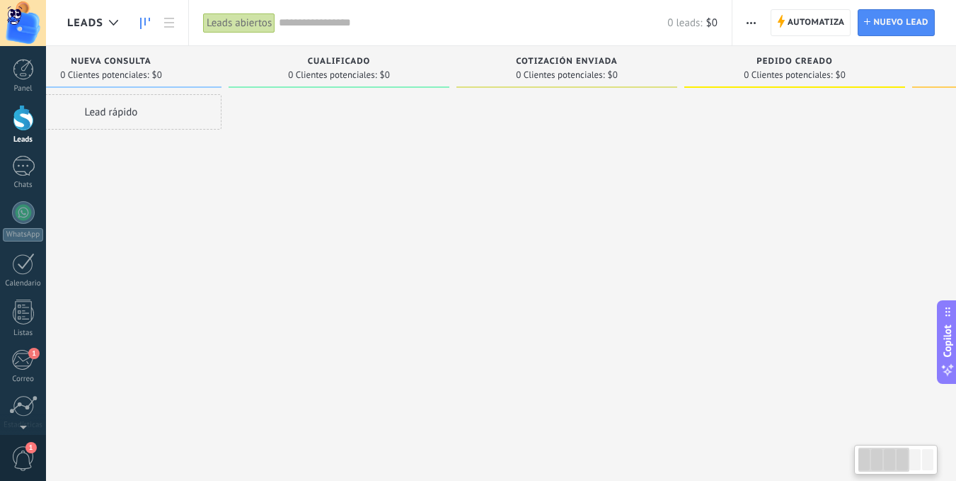
scroll to position [0, 0]
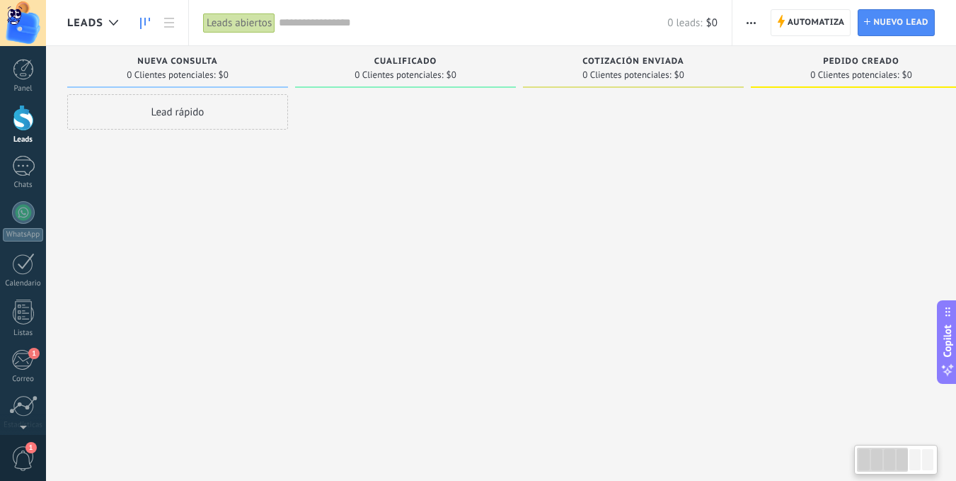
drag, startPoint x: 151, startPoint y: 288, endPoint x: 724, endPoint y: 256, distance: 574.1
click at [724, 256] on div at bounding box center [633, 242] width 221 height 296
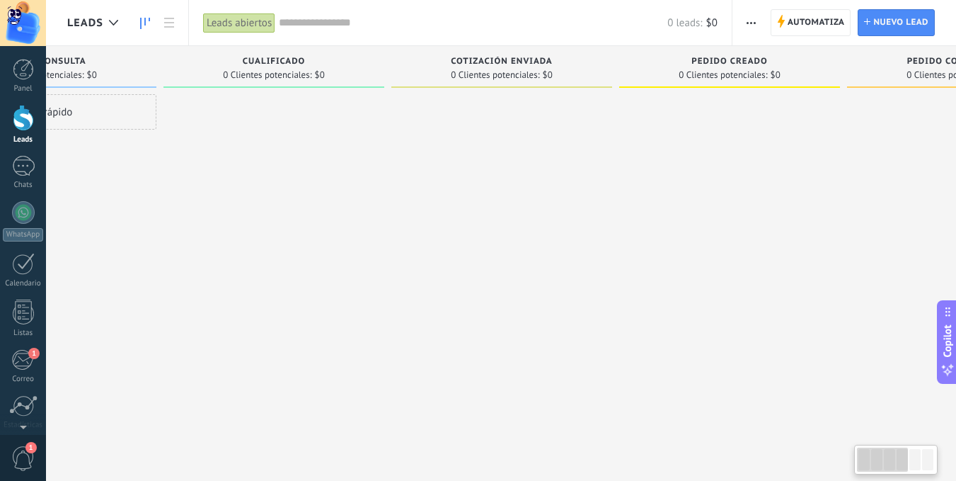
scroll to position [0, 493]
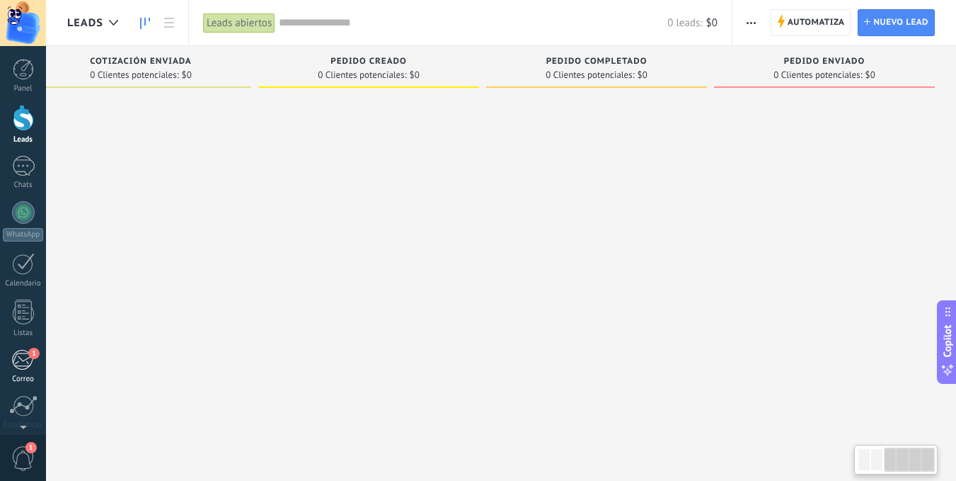
drag, startPoint x: 616, startPoint y: 355, endPoint x: 0, endPoint y: 368, distance: 615.8
click at [0, 368] on body ".abccls-1,.abccls-2{fill-rule:evenodd}.abccls-2{fill:#fff} .abfcls-1{fill:none}…" at bounding box center [478, 240] width 956 height 481
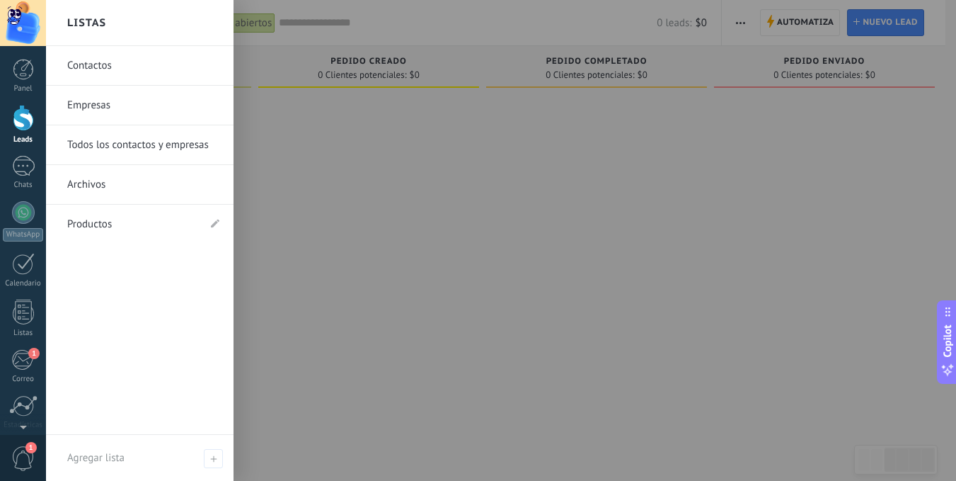
scroll to position [0, 482]
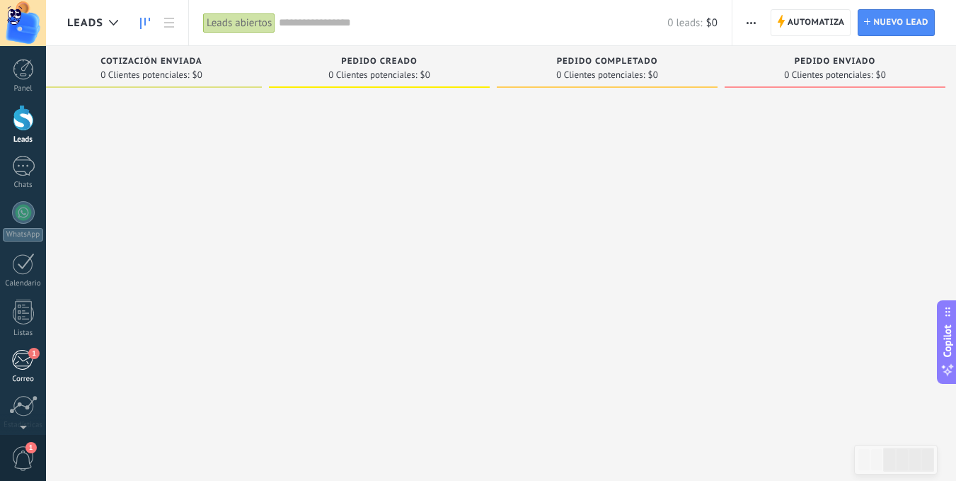
click at [24, 354] on div "1" at bounding box center [22, 359] width 23 height 21
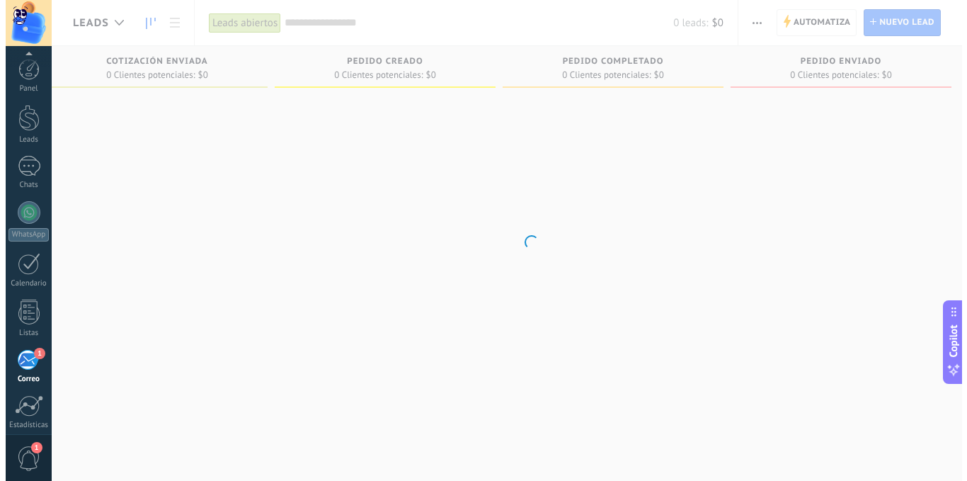
scroll to position [108, 0]
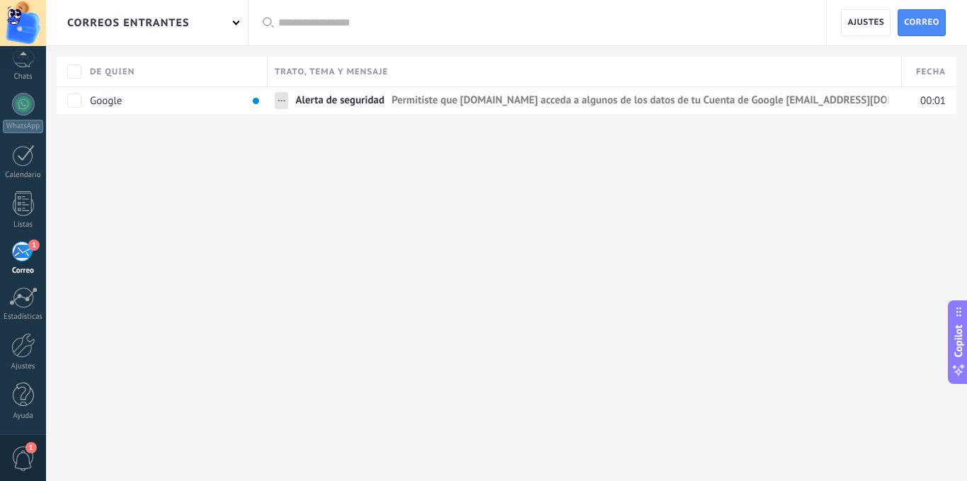
click at [107, 14] on div "correos entrantes" at bounding box center [128, 22] width 122 height 45
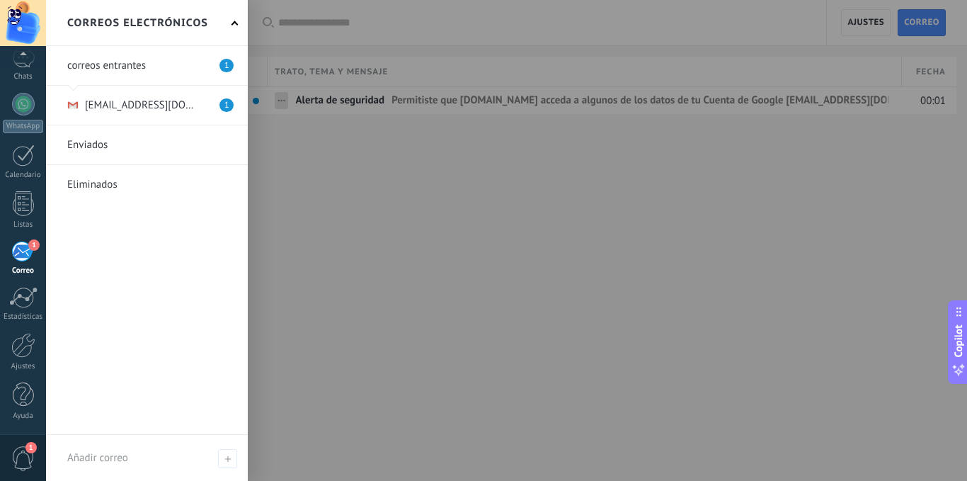
click at [88, 140] on link at bounding box center [147, 144] width 202 height 39
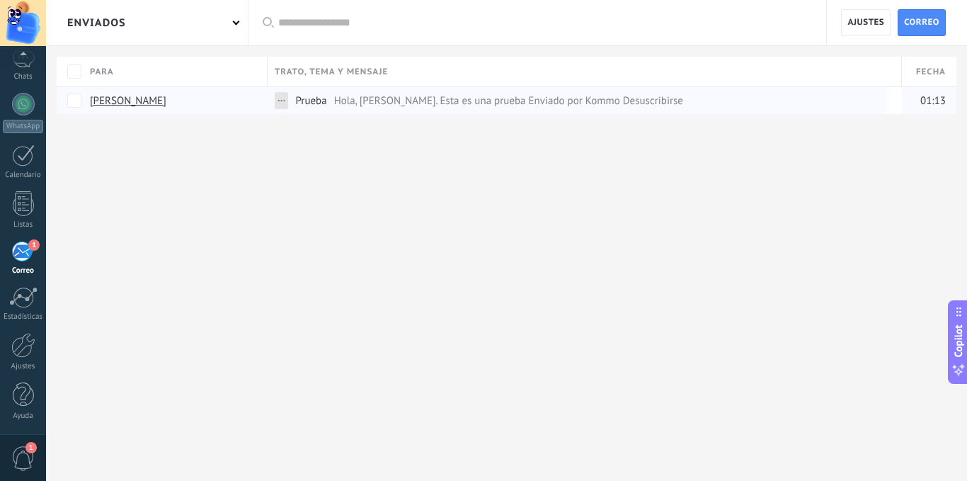
click at [368, 99] on span "Hola, [PERSON_NAME]. Esta es una prueba Enviado por Kommo Desuscribirse" at bounding box center [508, 100] width 349 height 13
